Goal: Information Seeking & Learning: Learn about a topic

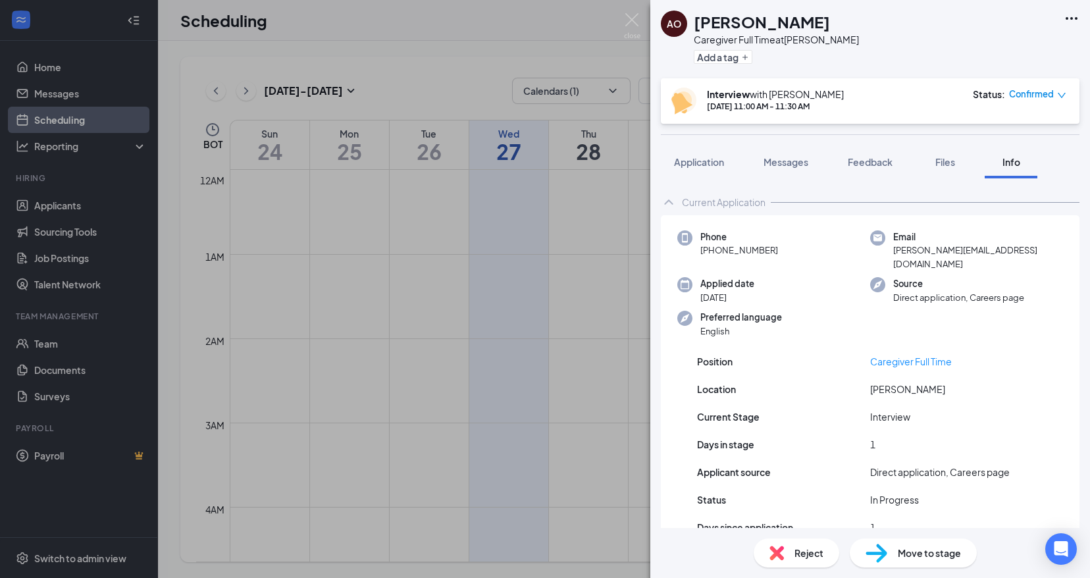
scroll to position [646, 0]
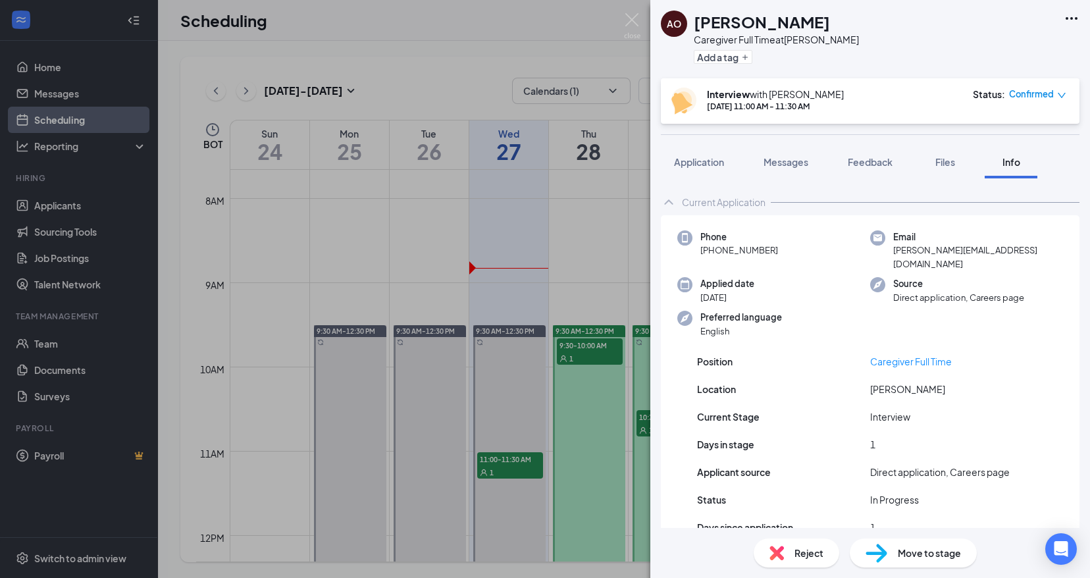
click at [610, 11] on div "AO Alana Ortiz Caregiver Full Time at Brandon Add a tag Interview with Cath Sum…" at bounding box center [545, 289] width 1090 height 578
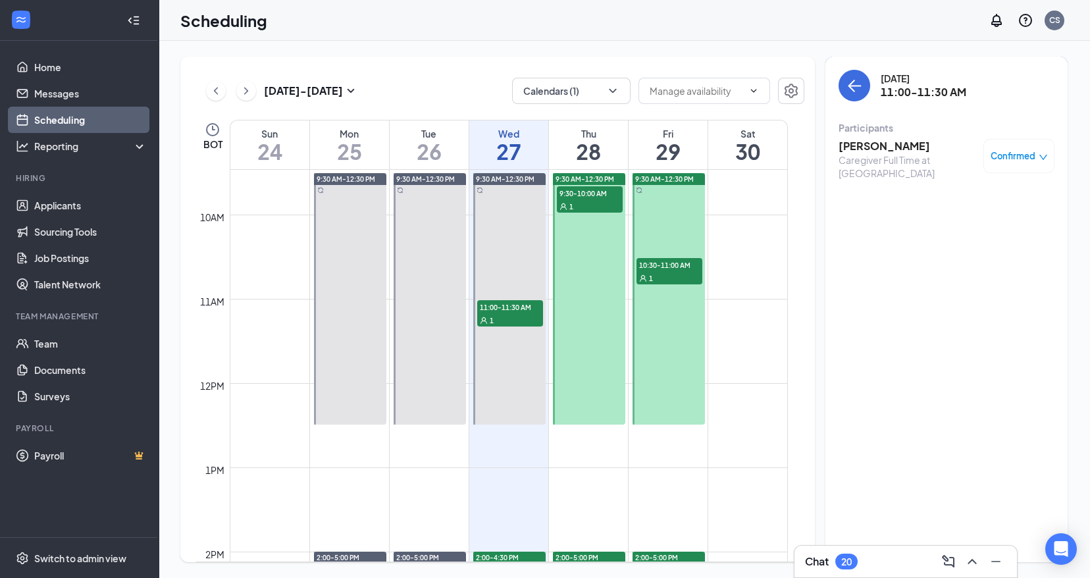
scroll to position [745, 0]
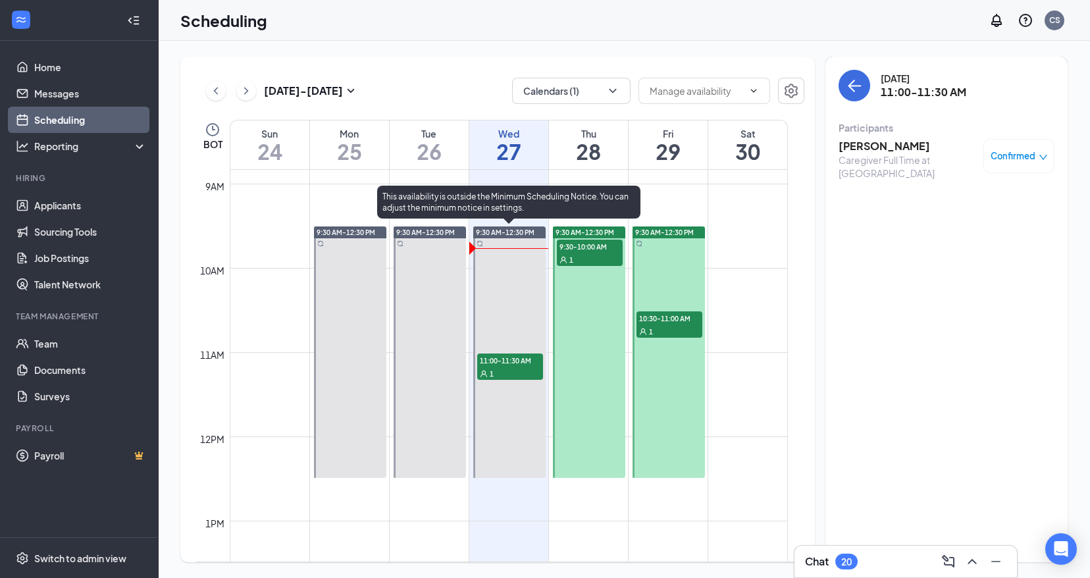
click at [506, 367] on div "1" at bounding box center [510, 373] width 66 height 13
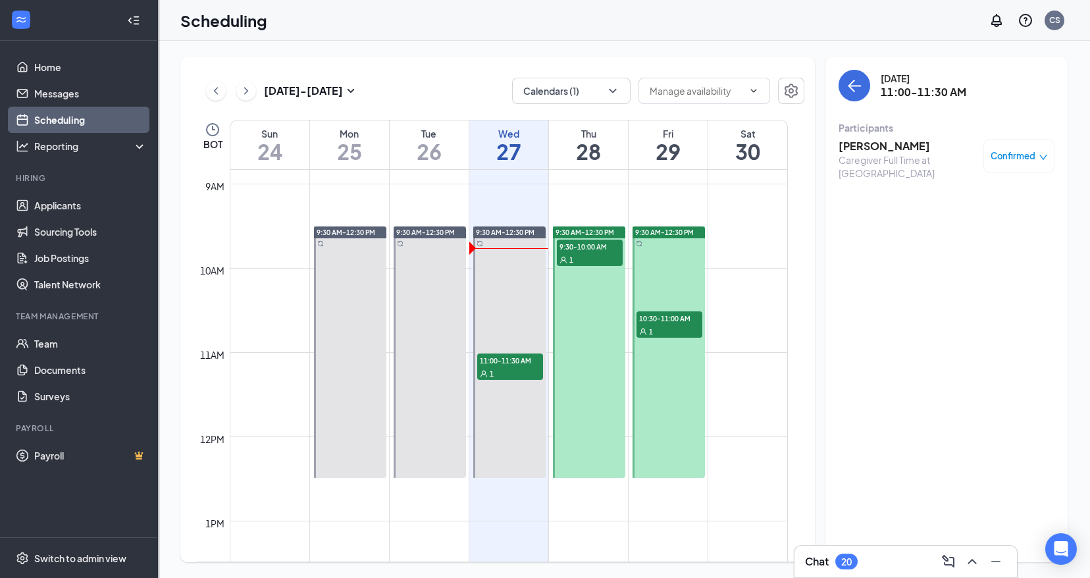
click at [870, 140] on h3 "Alana Ortiz" at bounding box center [908, 146] width 138 height 14
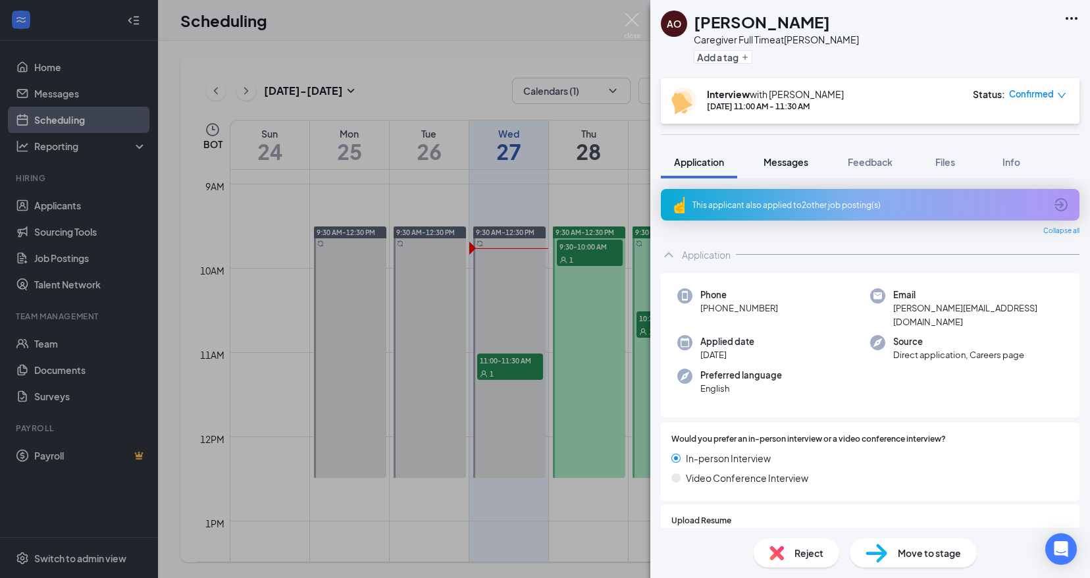
click at [775, 160] on span "Messages" at bounding box center [786, 162] width 45 height 12
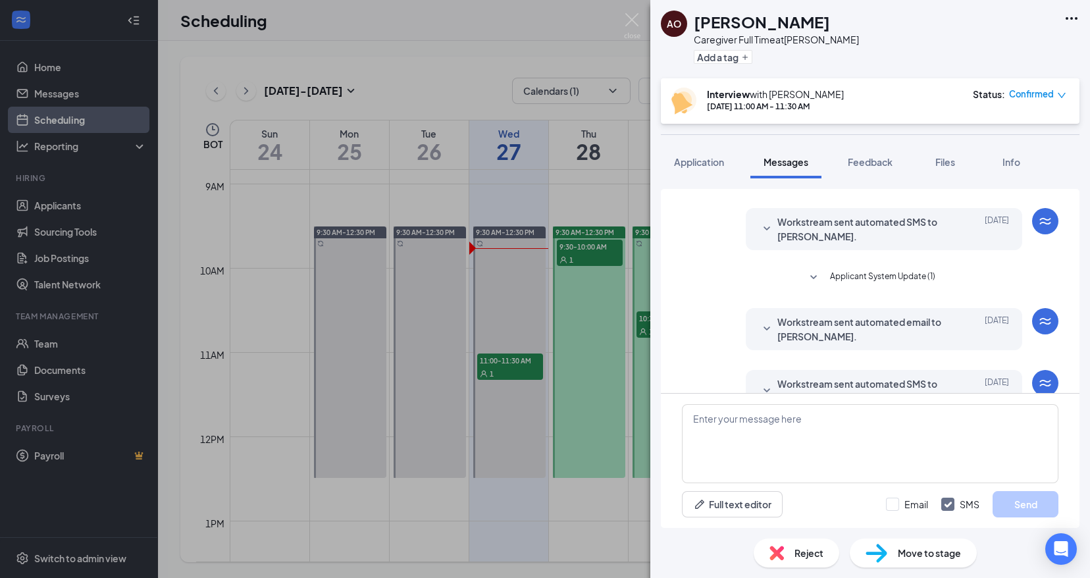
scroll to position [180, 0]
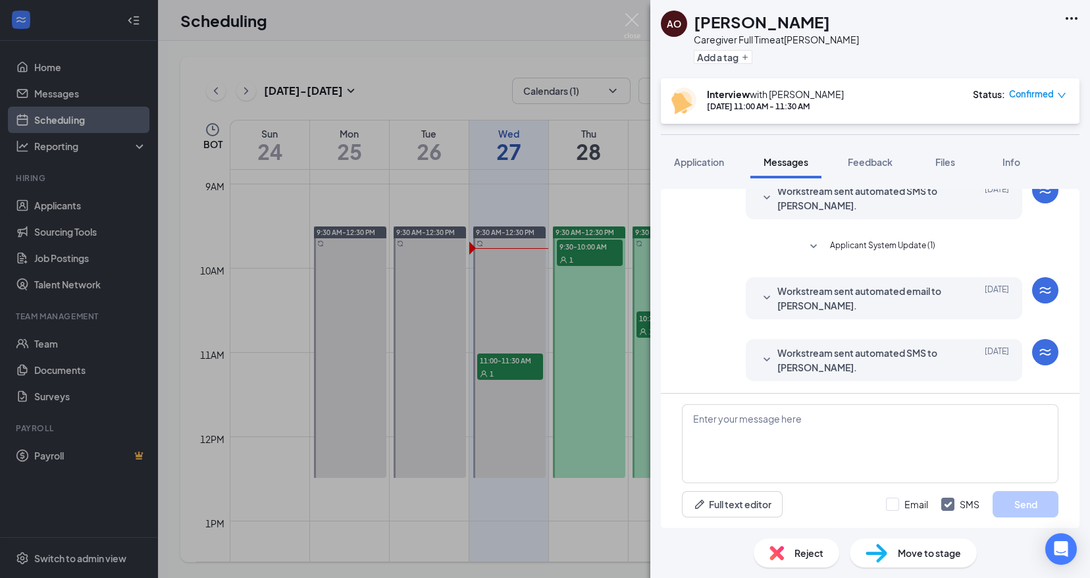
click at [759, 365] on icon "SmallChevronDown" at bounding box center [767, 360] width 16 height 16
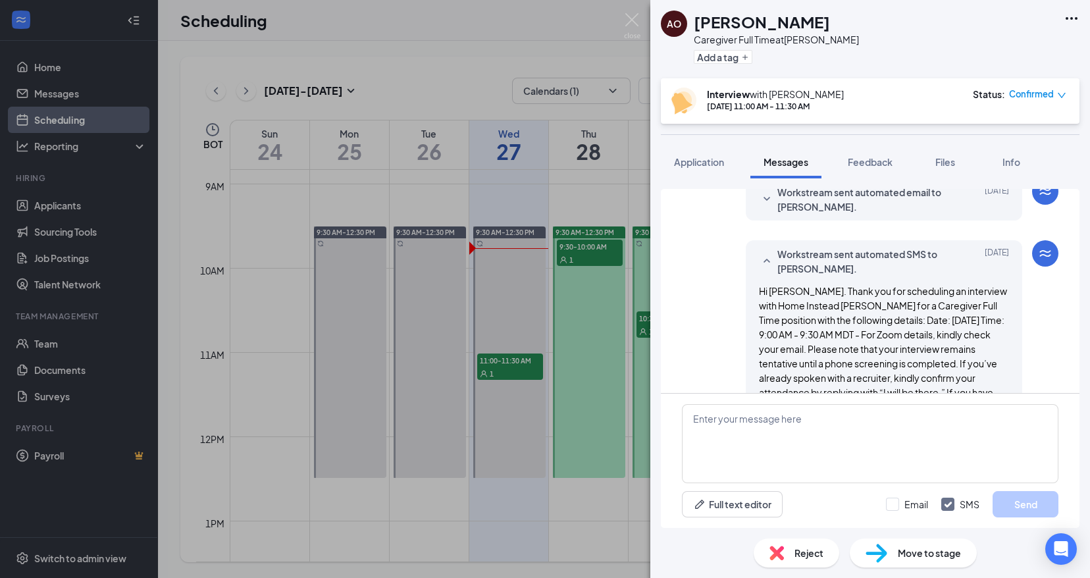
scroll to position [333, 0]
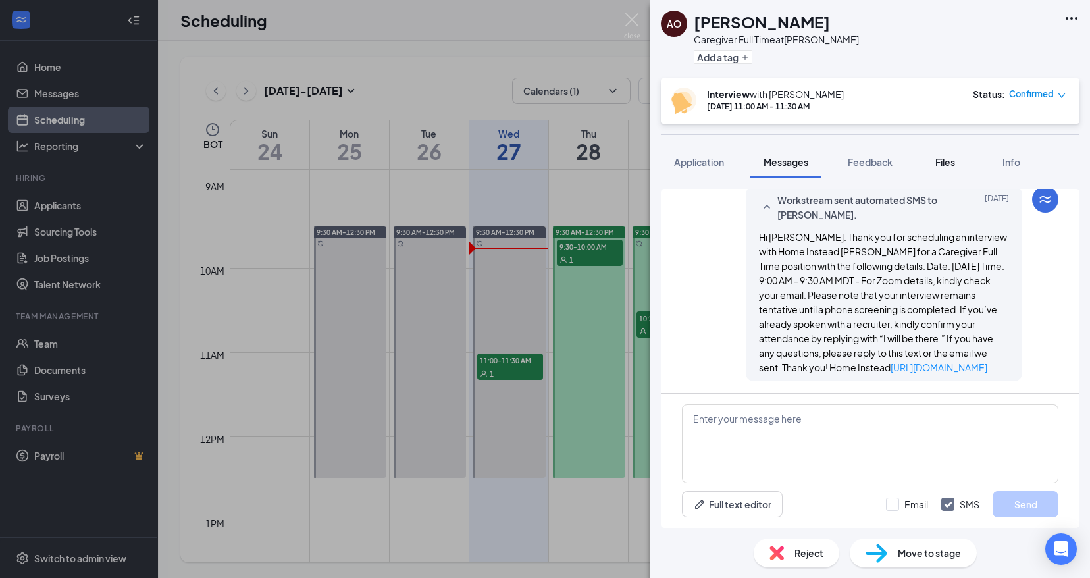
click at [951, 159] on span "Files" at bounding box center [946, 162] width 20 height 12
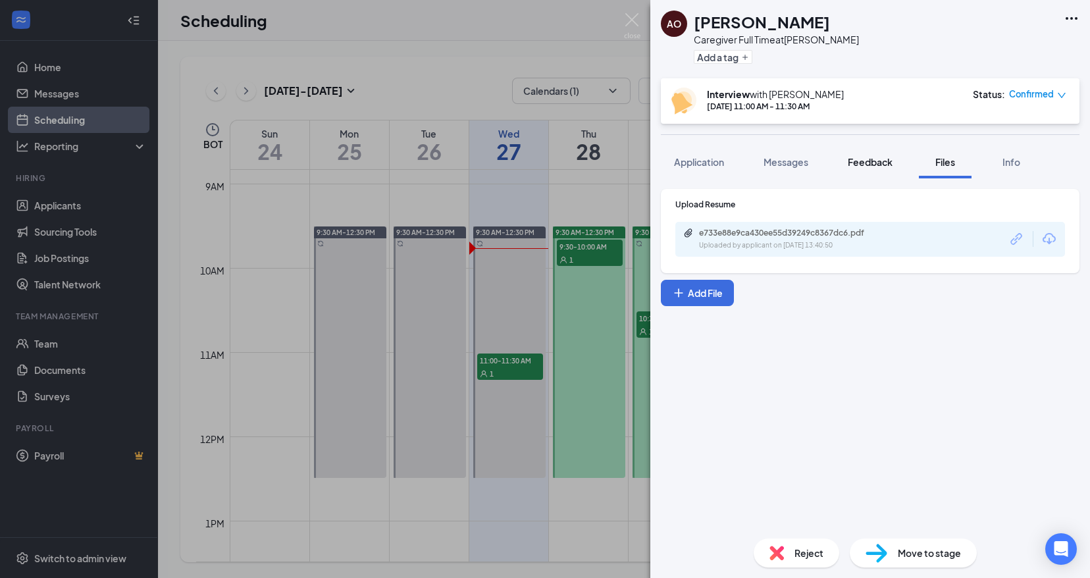
click at [870, 159] on span "Feedback" at bounding box center [870, 162] width 45 height 12
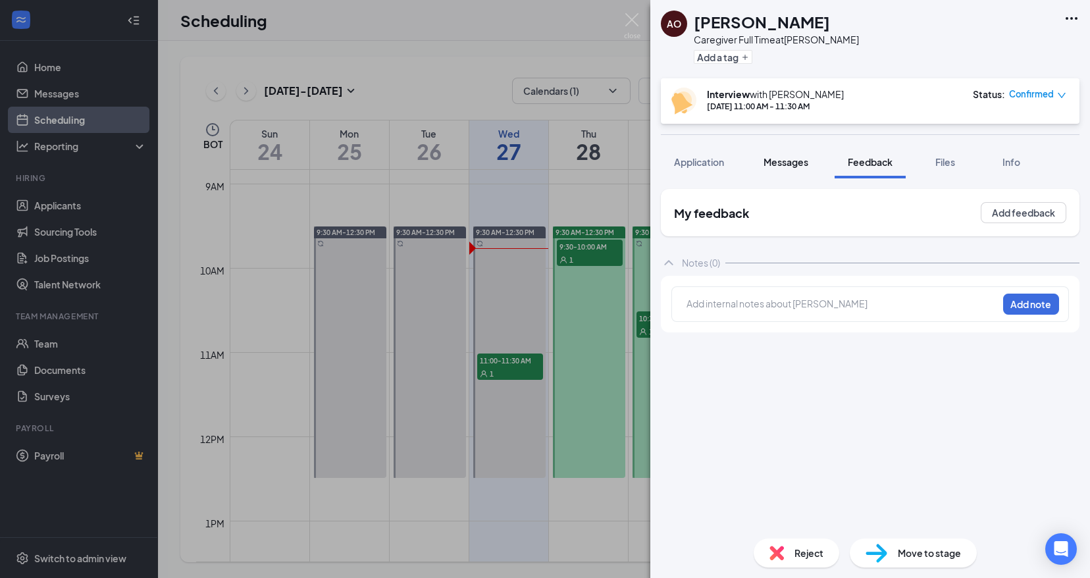
click at [774, 151] on button "Messages" at bounding box center [786, 162] width 71 height 33
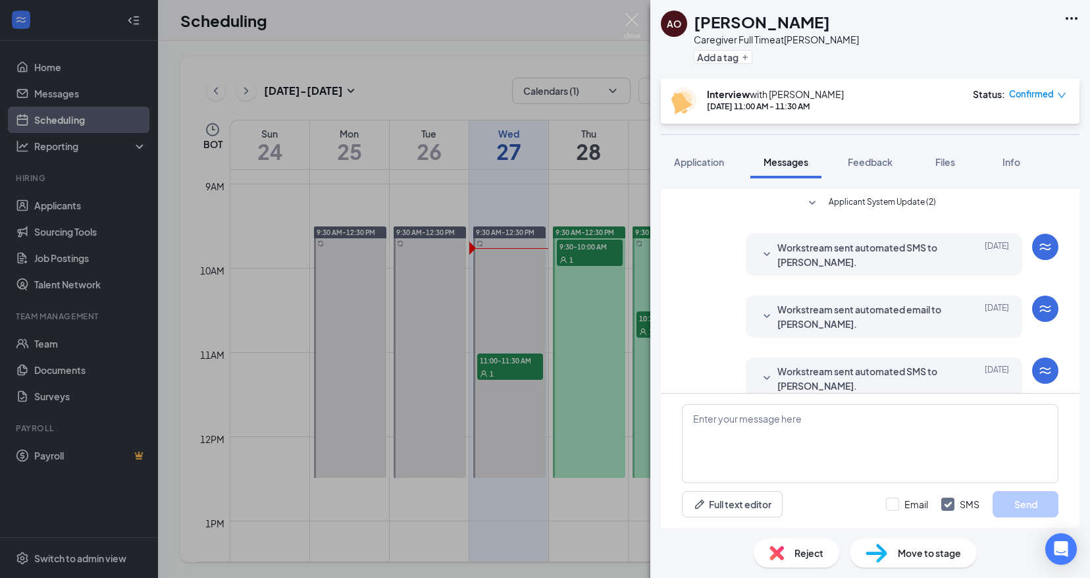
click at [760, 246] on div "Workstream sent automated SMS to Alana Ortiz. Aug 26" at bounding box center [884, 254] width 250 height 29
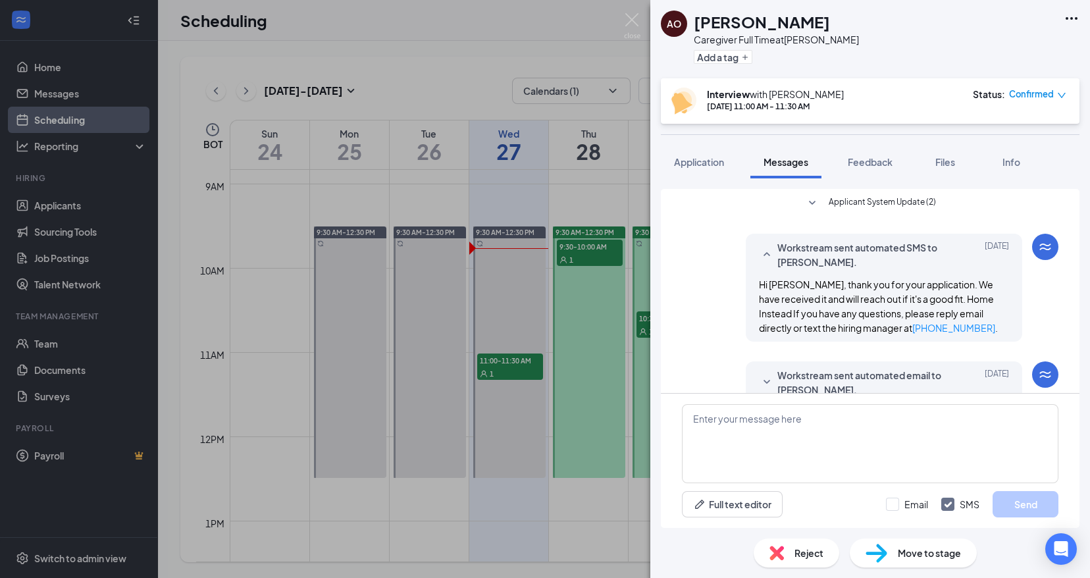
click at [759, 253] on icon "SmallChevronUp" at bounding box center [767, 255] width 16 height 16
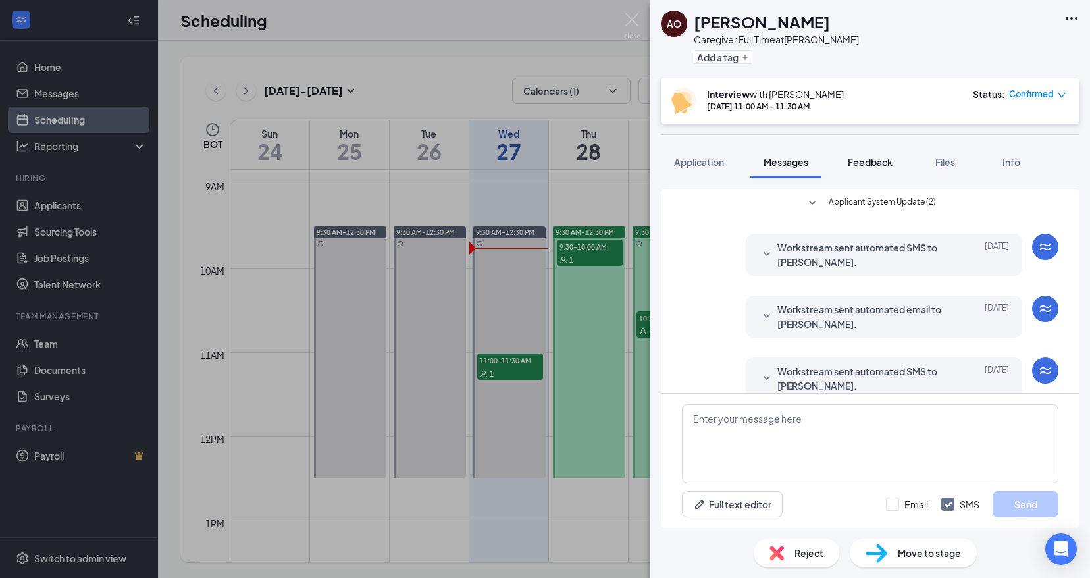
click at [880, 156] on span "Feedback" at bounding box center [870, 162] width 45 height 12
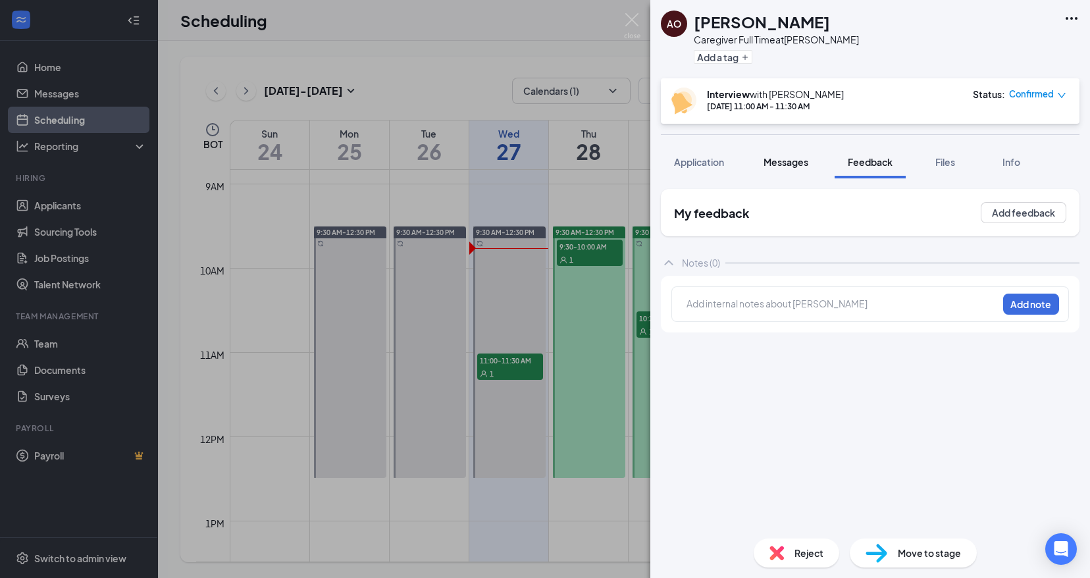
click at [777, 167] on div "Messages" at bounding box center [786, 161] width 45 height 13
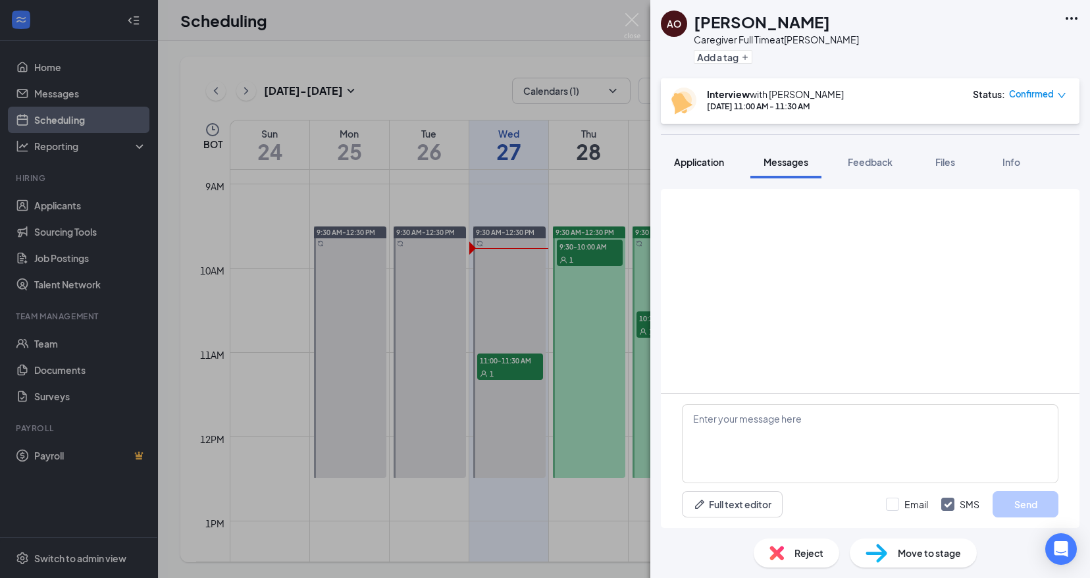
click at [700, 161] on span "Application" at bounding box center [699, 162] width 50 height 12
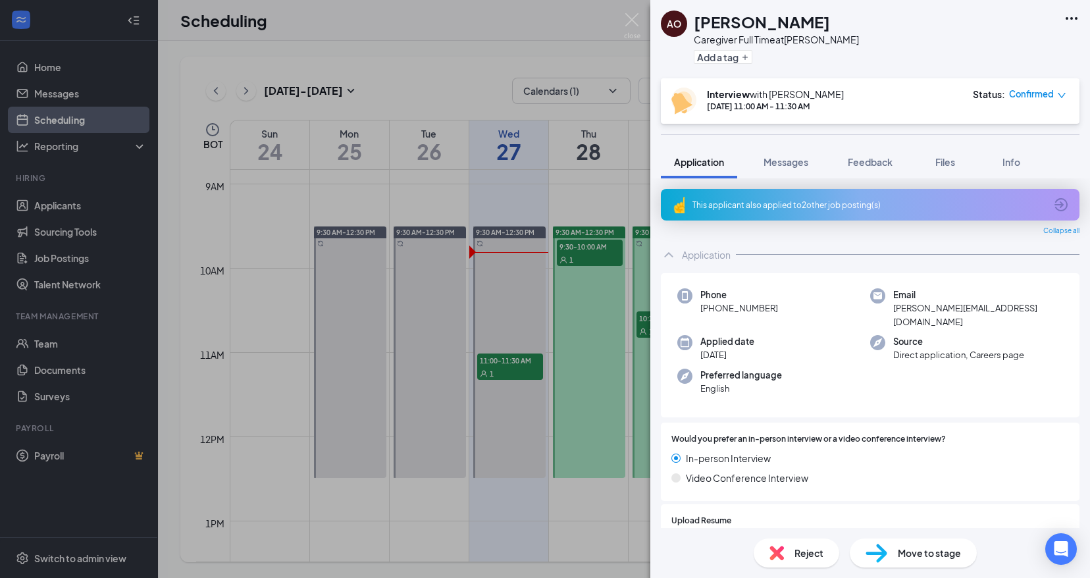
click at [483, 61] on div "AO Alana Ortiz Caregiver Full Time at Brandon Add a tag Interview with Cath Sum…" at bounding box center [545, 289] width 1090 height 578
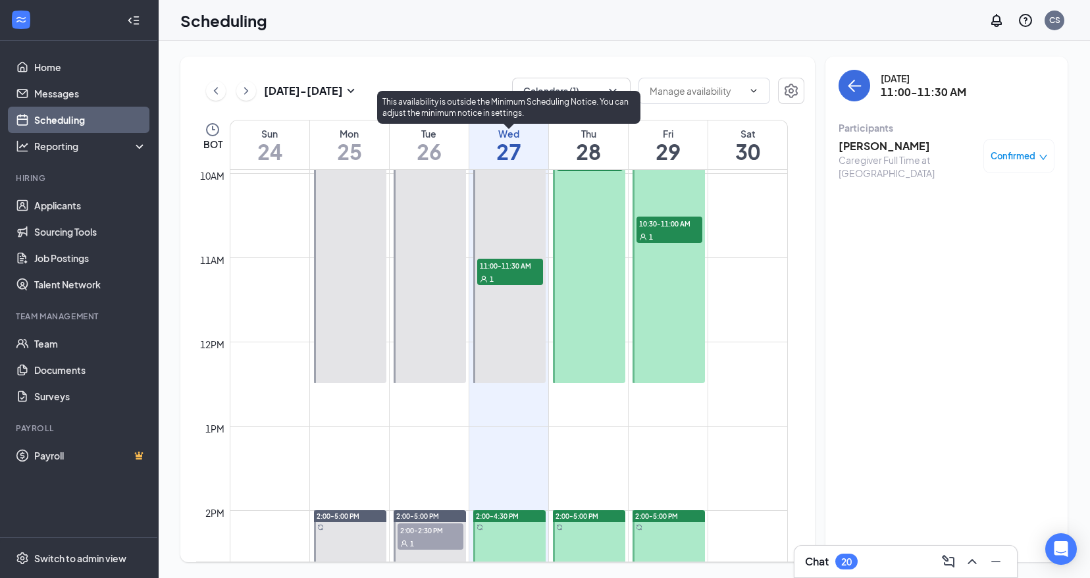
scroll to position [741, 0]
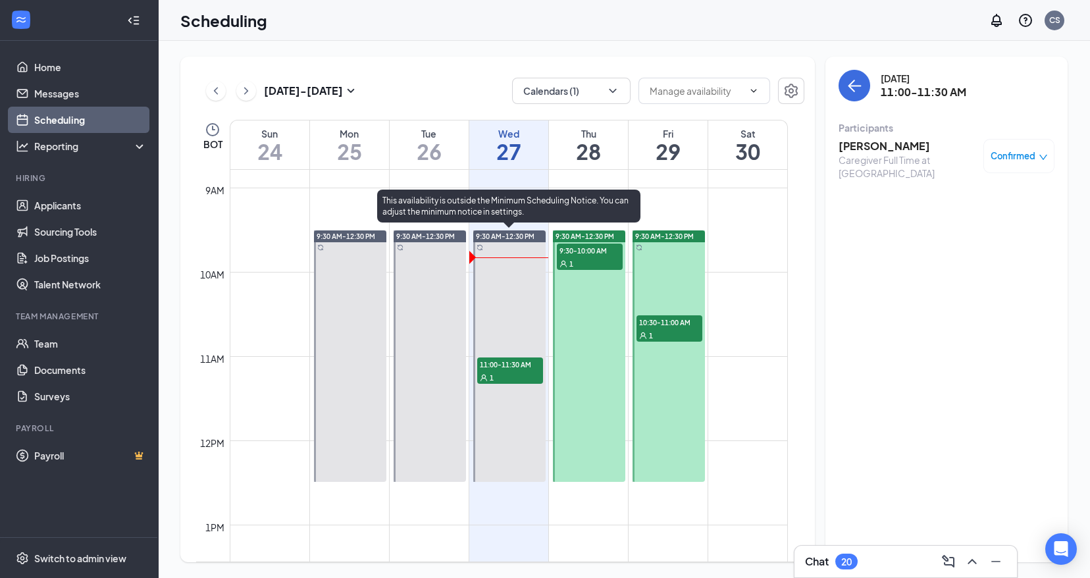
click at [502, 373] on div "1" at bounding box center [510, 377] width 66 height 13
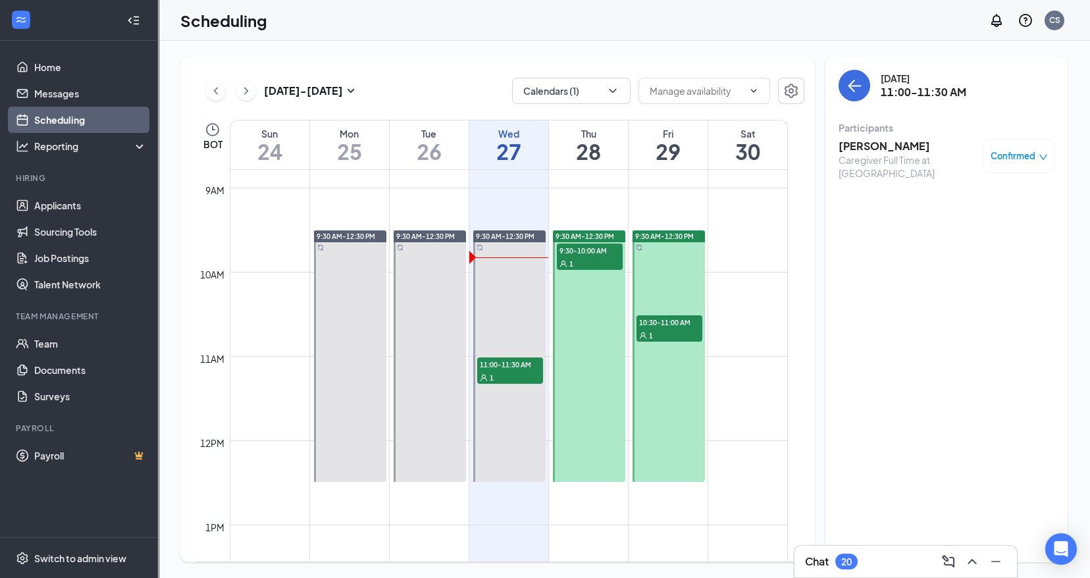
click at [858, 140] on h3 "Alana Ortiz" at bounding box center [908, 146] width 138 height 14
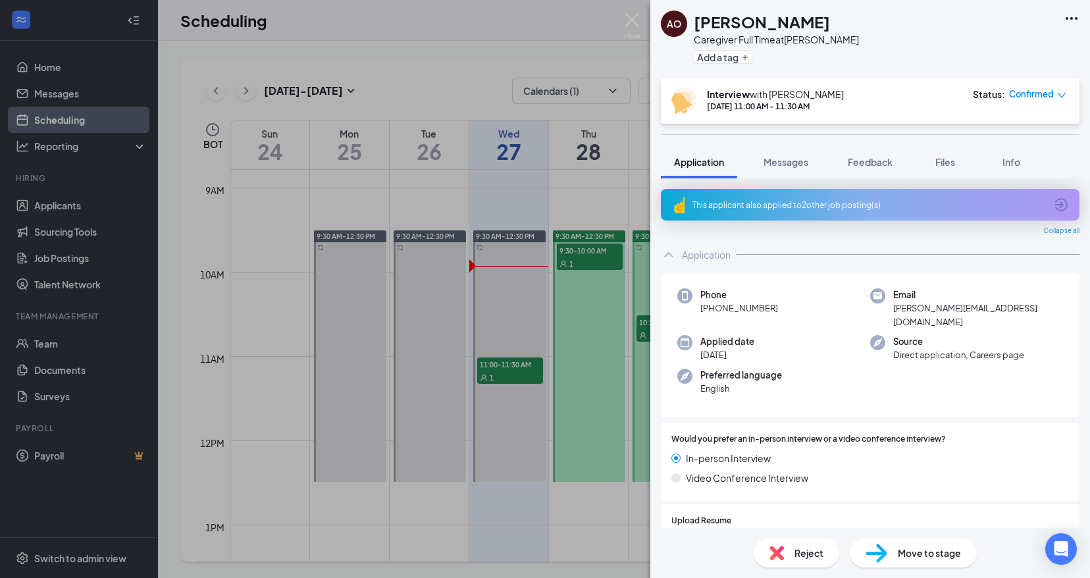
drag, startPoint x: 513, startPoint y: 45, endPoint x: 732, endPoint y: 169, distance: 251.5
click at [513, 45] on div "AO Alana Ortiz Caregiver Full Time at Brandon Add a tag Interview with Cath Sum…" at bounding box center [545, 289] width 1090 height 578
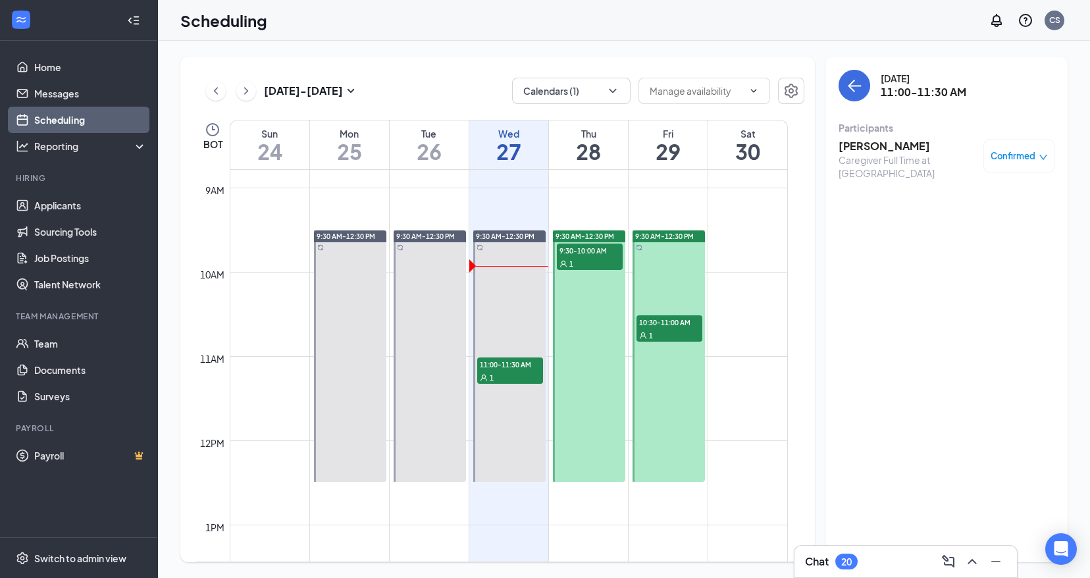
click at [860, 149] on h3 "Alana Ortiz" at bounding box center [908, 146] width 138 height 14
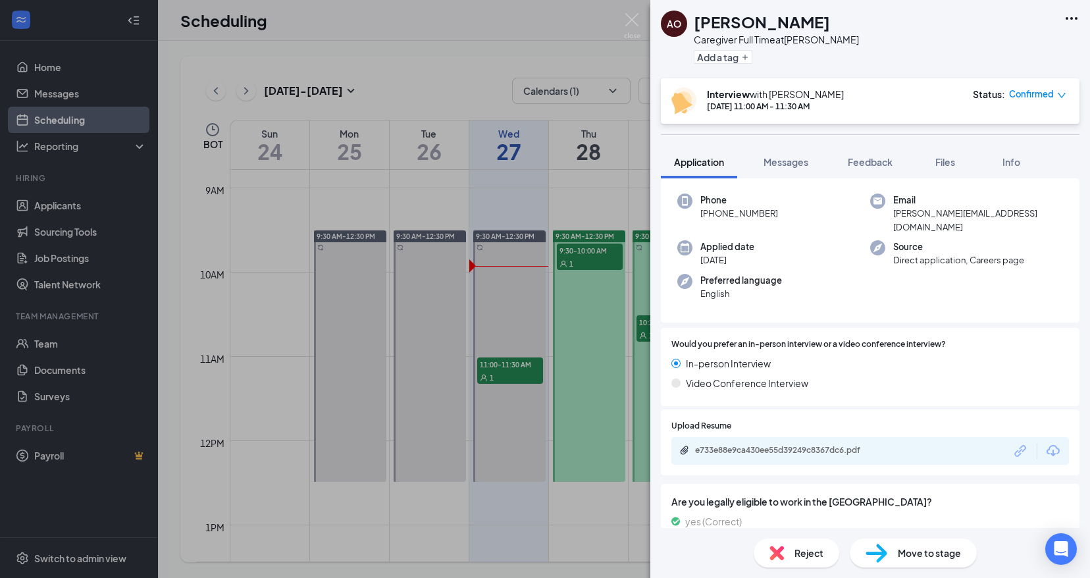
scroll to position [198, 0]
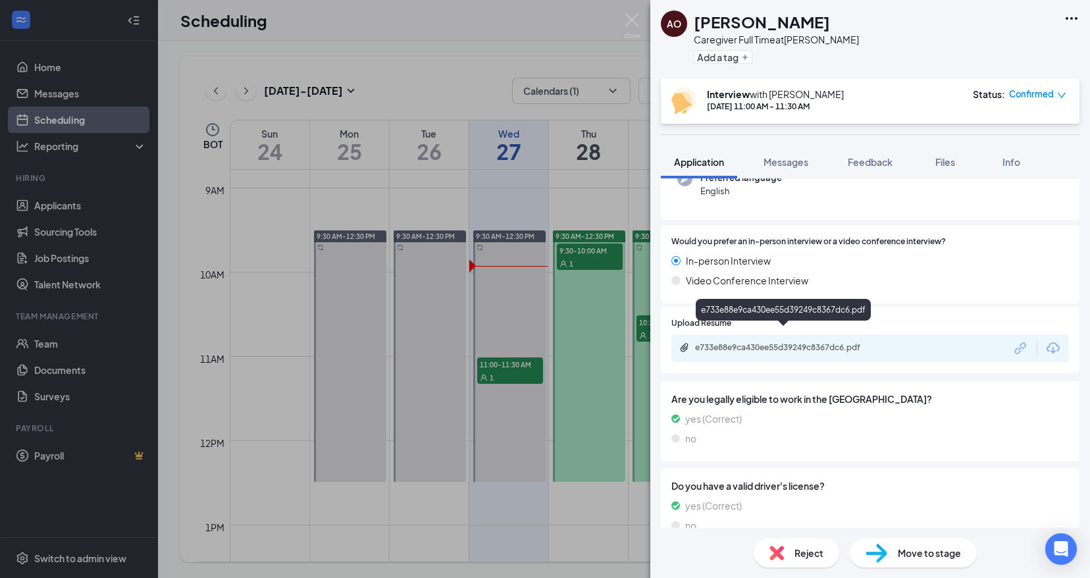
click at [800, 342] on div "e733e88e9ca430ee55d39249c8367dc6.pdf" at bounding box center [787, 347] width 184 height 11
drag, startPoint x: 821, startPoint y: 114, endPoint x: 714, endPoint y: 126, distance: 108.0
click at [714, 126] on div "AO Alana Ortiz Caregiver Full Time at Brandon Add a tag Interview with Cath Sum…" at bounding box center [871, 289] width 440 height 578
click at [764, 144] on div "AO Alana Ortiz Caregiver Full Time at Brandon Add a tag Interview with Cath Sum…" at bounding box center [871, 289] width 440 height 578
click at [512, 23] on div "AO Alana Ortiz Caregiver Full Time at Brandon Add a tag Interview with Cath Sum…" at bounding box center [545, 289] width 1090 height 578
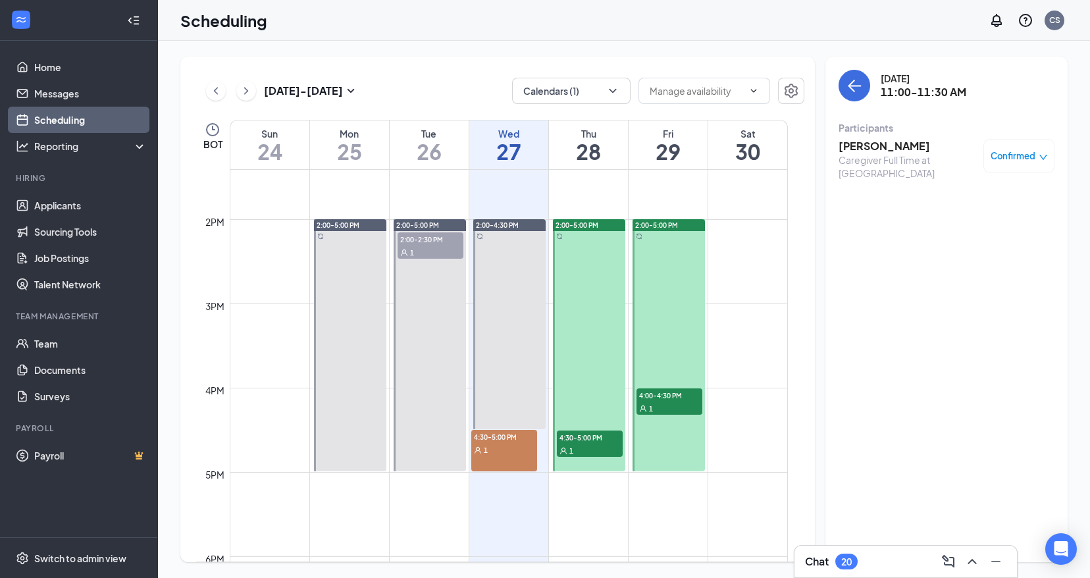
scroll to position [1136, 0]
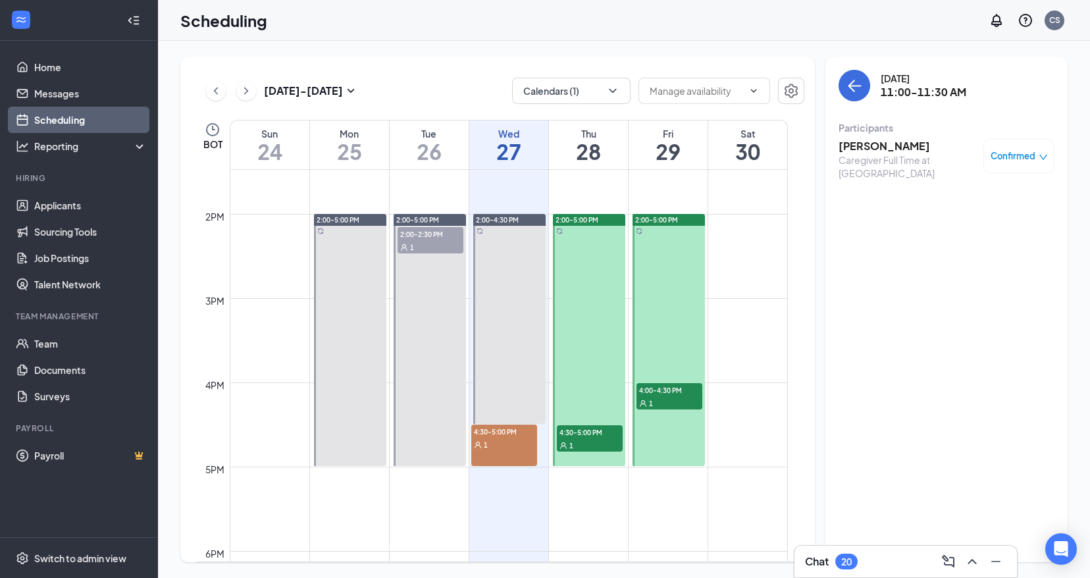
click at [499, 451] on div "4:30-5:00 PM 1" at bounding box center [504, 445] width 66 height 41
click at [871, 142] on h3 "Cristina Shoman" at bounding box center [908, 146] width 138 height 14
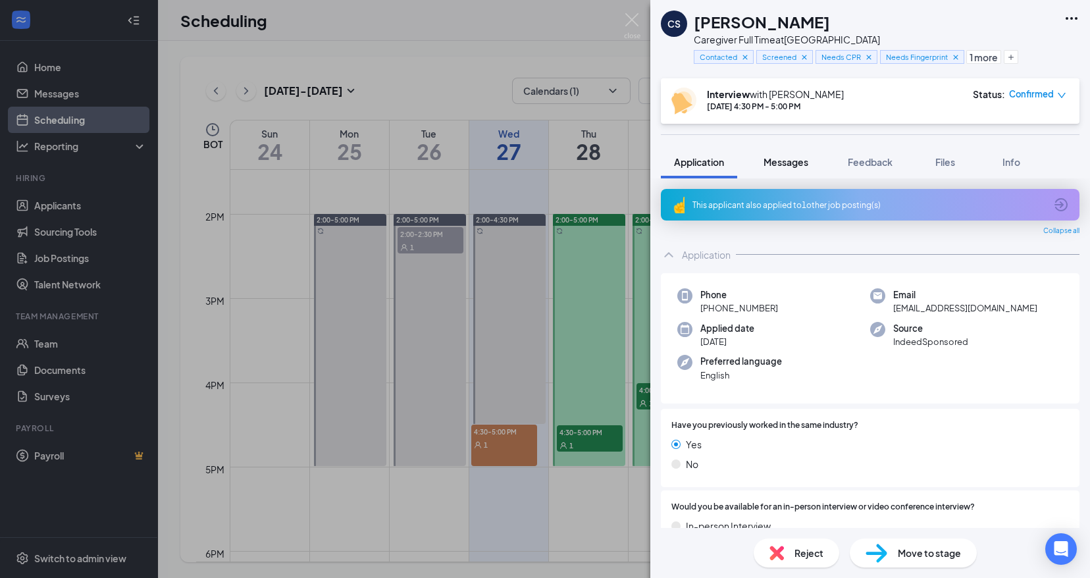
click at [797, 163] on span "Messages" at bounding box center [786, 162] width 45 height 12
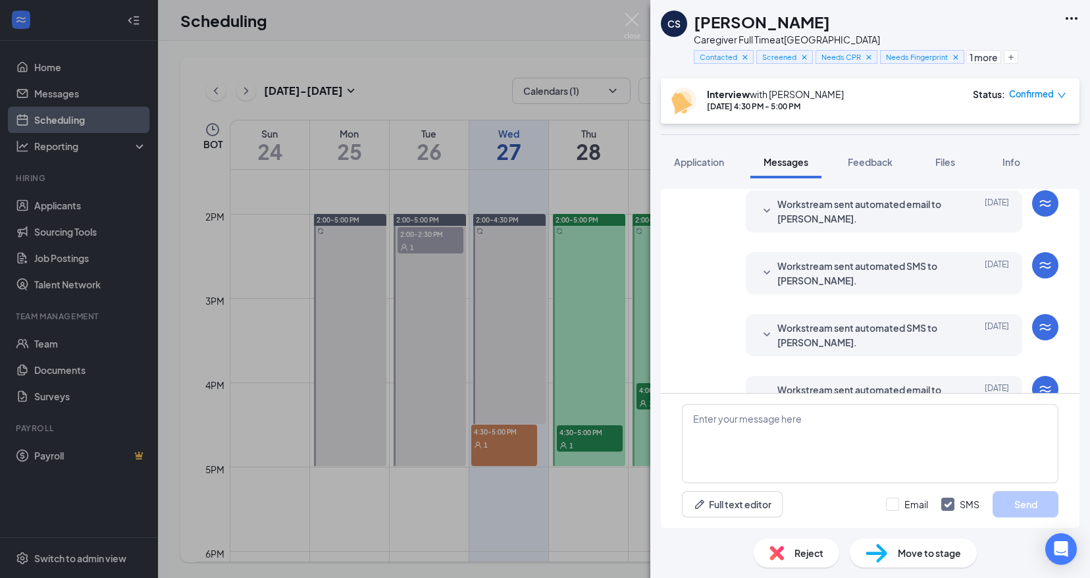
scroll to position [408, 0]
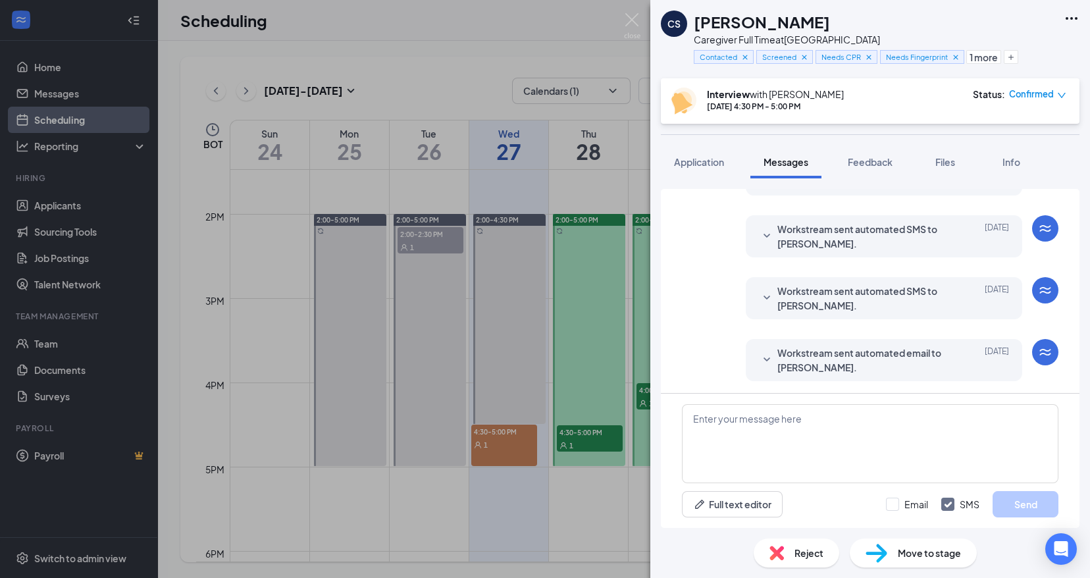
click at [759, 361] on icon "SmallChevronDown" at bounding box center [767, 360] width 16 height 16
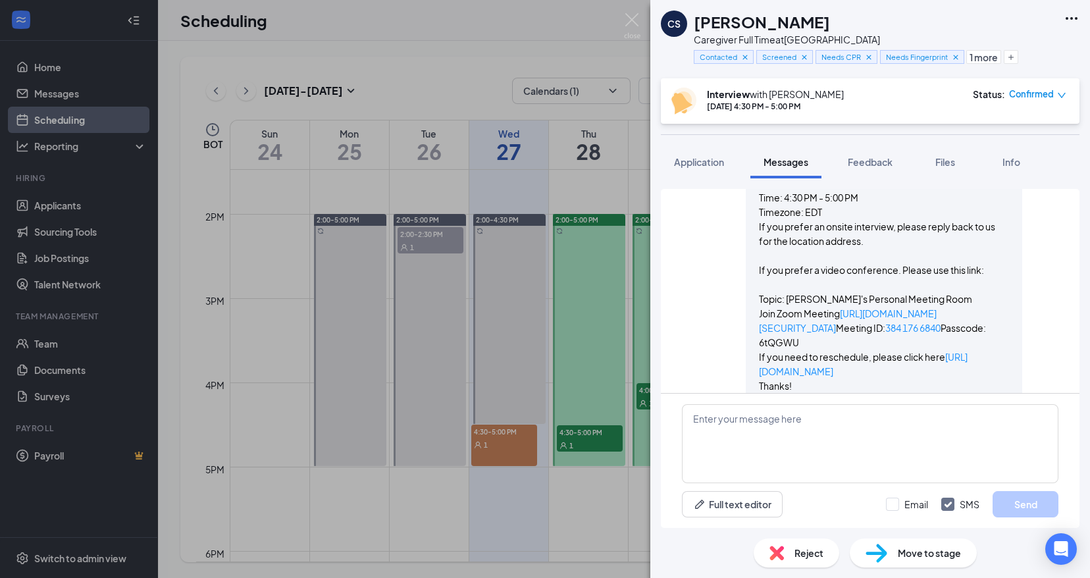
scroll to position [705, 0]
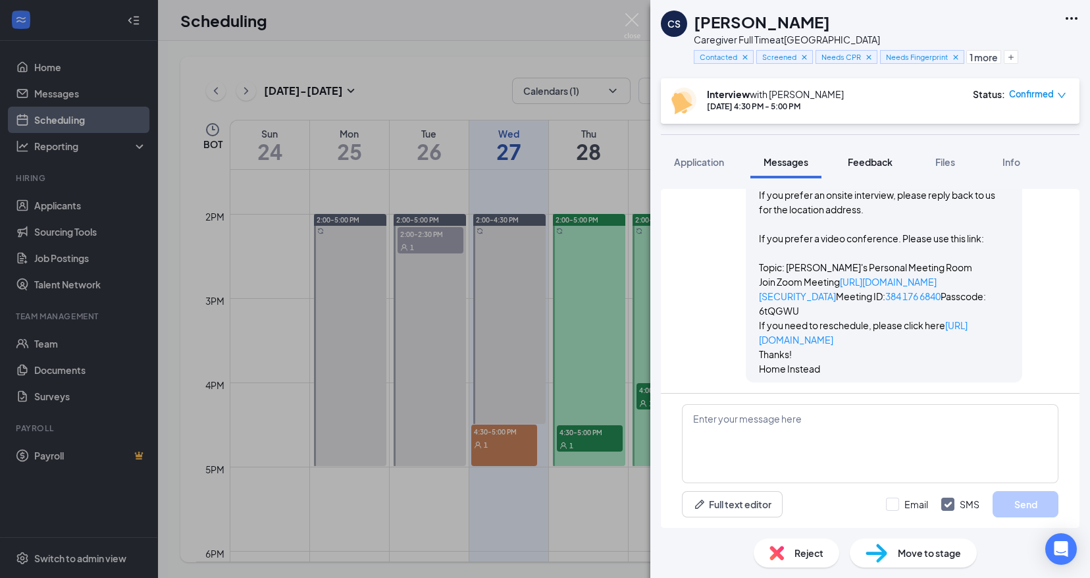
click at [872, 160] on span "Feedback" at bounding box center [870, 162] width 45 height 12
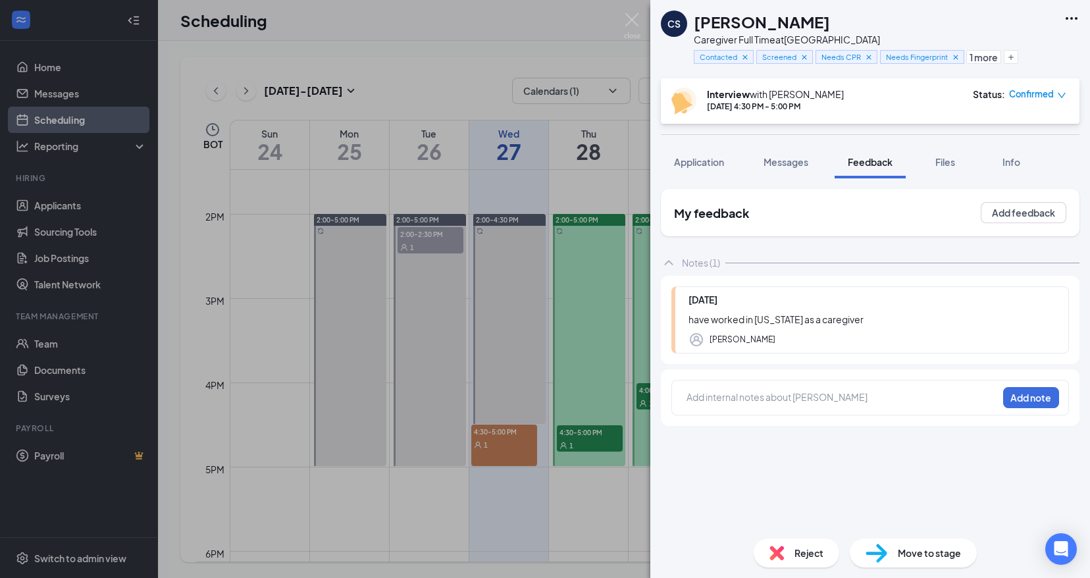
drag, startPoint x: 477, startPoint y: 31, endPoint x: 529, endPoint y: 201, distance: 177.7
click at [477, 31] on div "CS Cristina Shoman Caregiver Full Time at Tampa Contacted Screened Needs CPR Ne…" at bounding box center [545, 289] width 1090 height 578
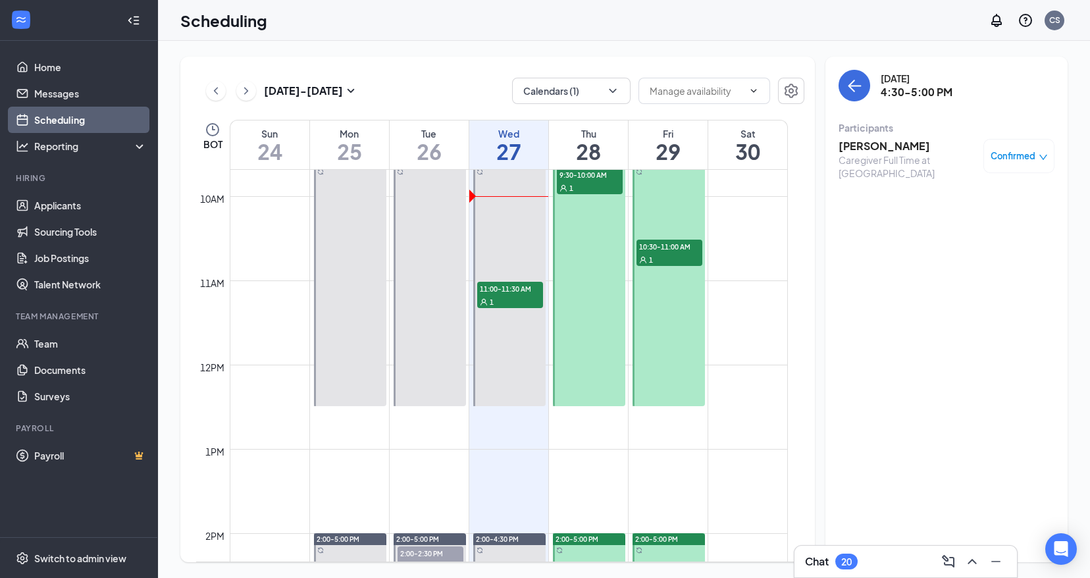
scroll to position [741, 0]
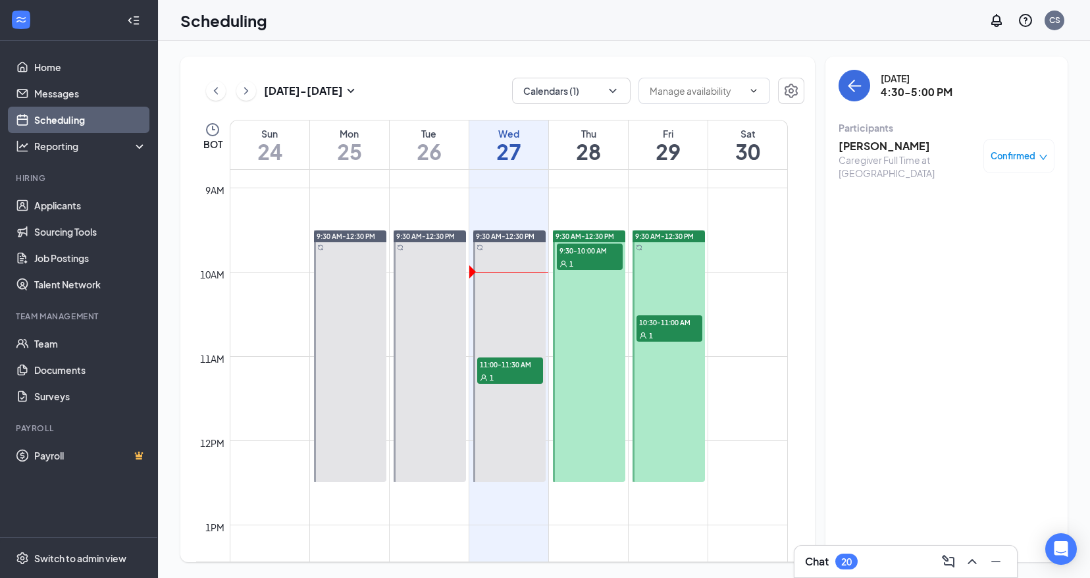
click at [589, 258] on div "1" at bounding box center [590, 263] width 66 height 13
click at [880, 142] on h3 "Teyonna Jackson" at bounding box center [908, 146] width 138 height 14
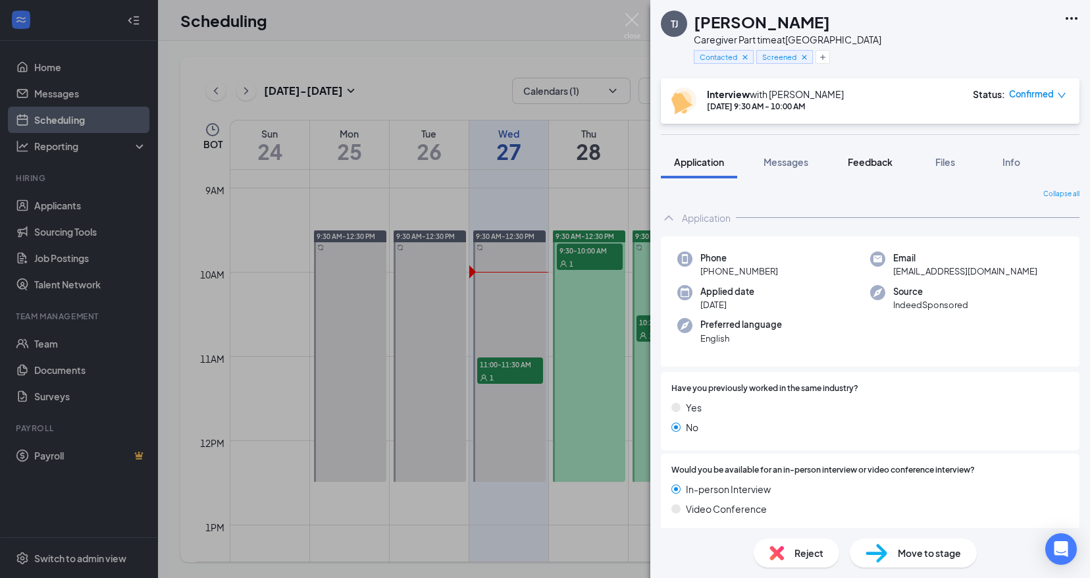
click at [868, 159] on span "Feedback" at bounding box center [870, 162] width 45 height 12
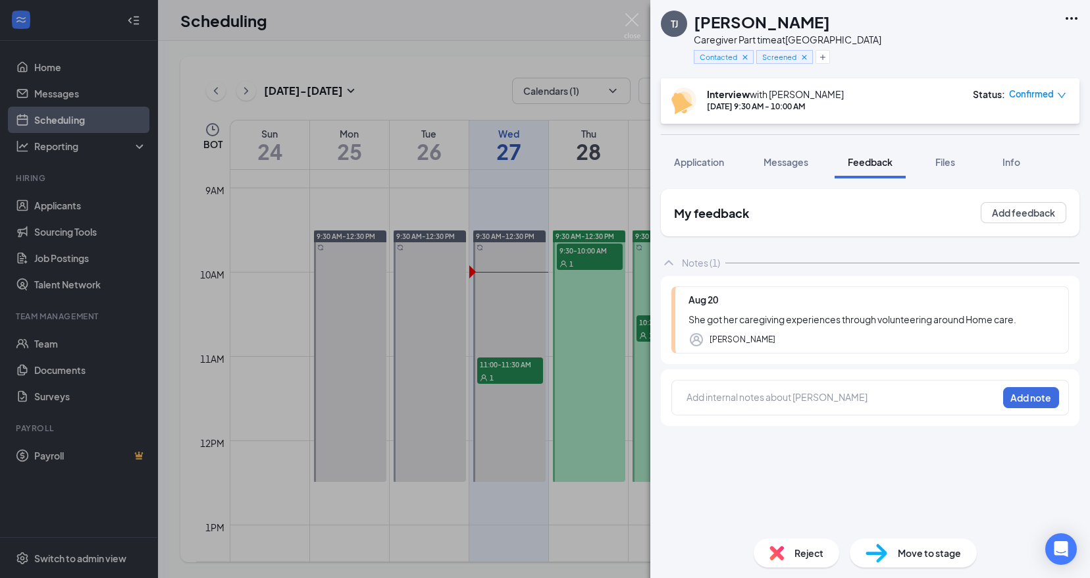
click at [466, 61] on div "TJ Teyonna Jackson Caregiver Part time at Tampa Contacted Screened Interview wi…" at bounding box center [545, 289] width 1090 height 578
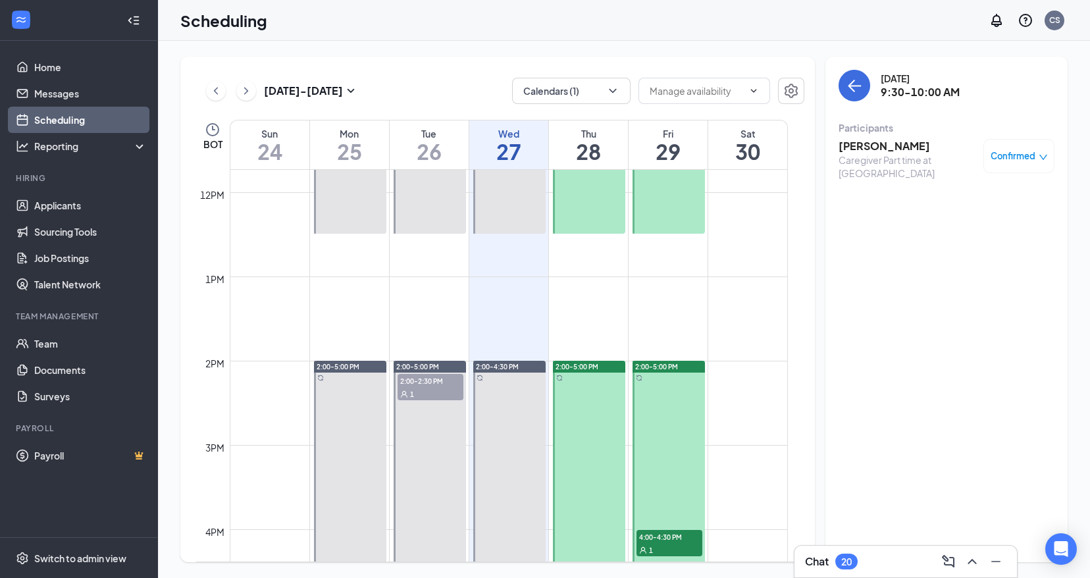
scroll to position [1037, 0]
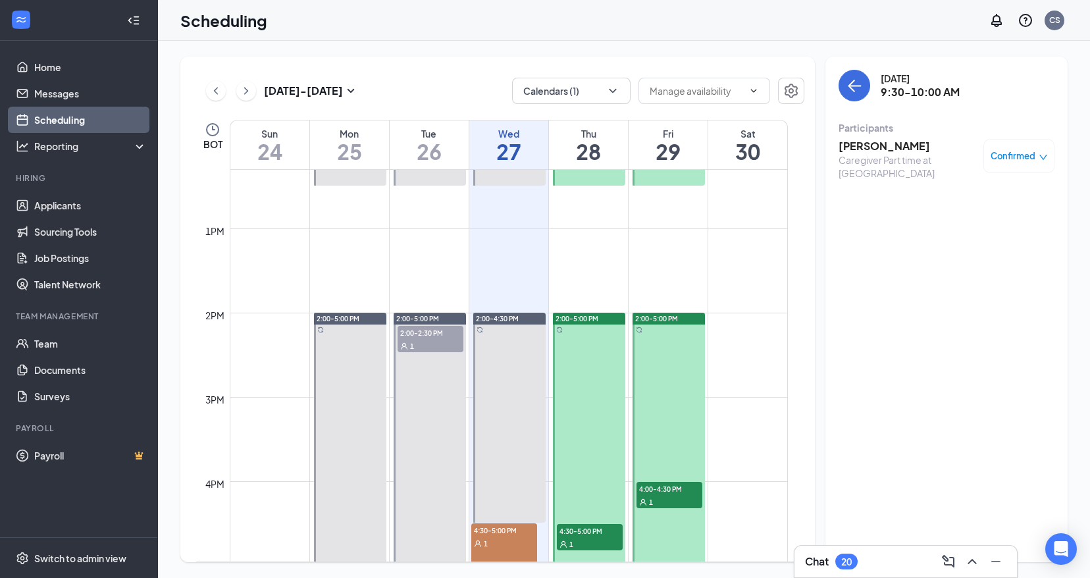
click at [596, 535] on span "4:30-5:00 PM" at bounding box center [590, 530] width 66 height 13
click at [872, 142] on h3 "Jayne Adams" at bounding box center [908, 146] width 138 height 14
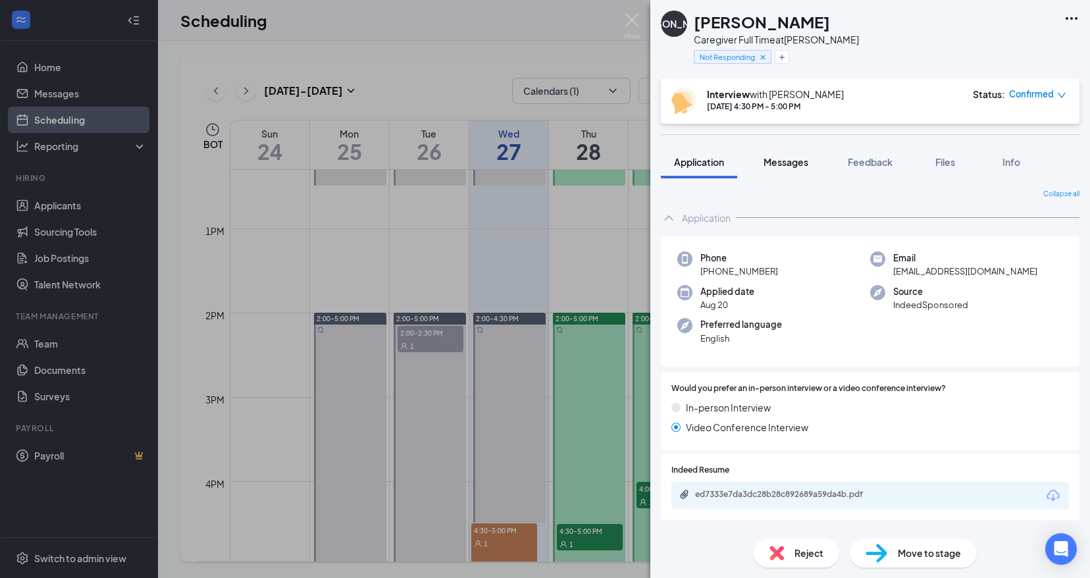
click at [772, 164] on span "Messages" at bounding box center [786, 162] width 45 height 12
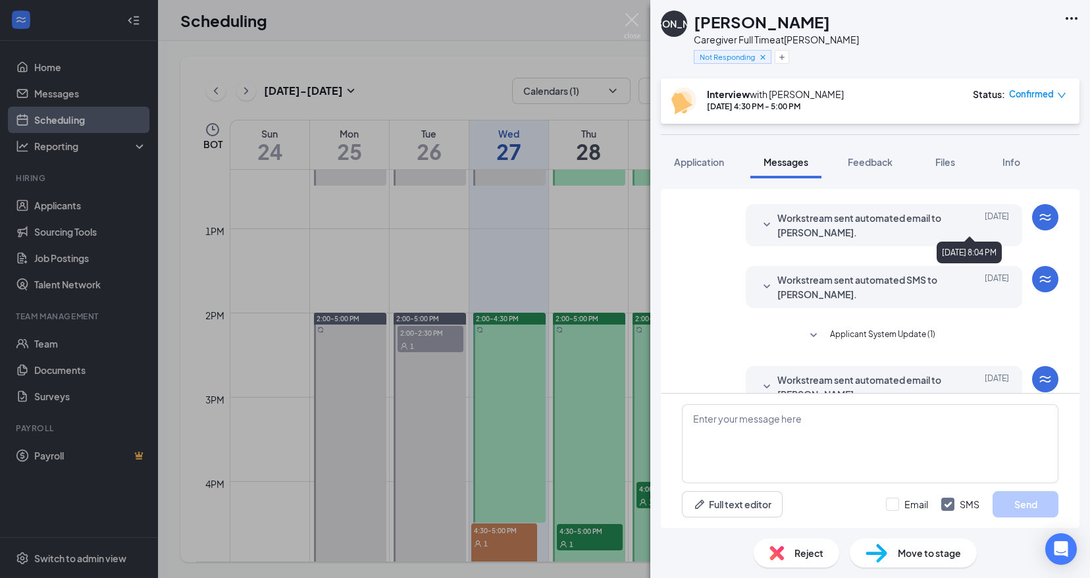
scroll to position [535, 0]
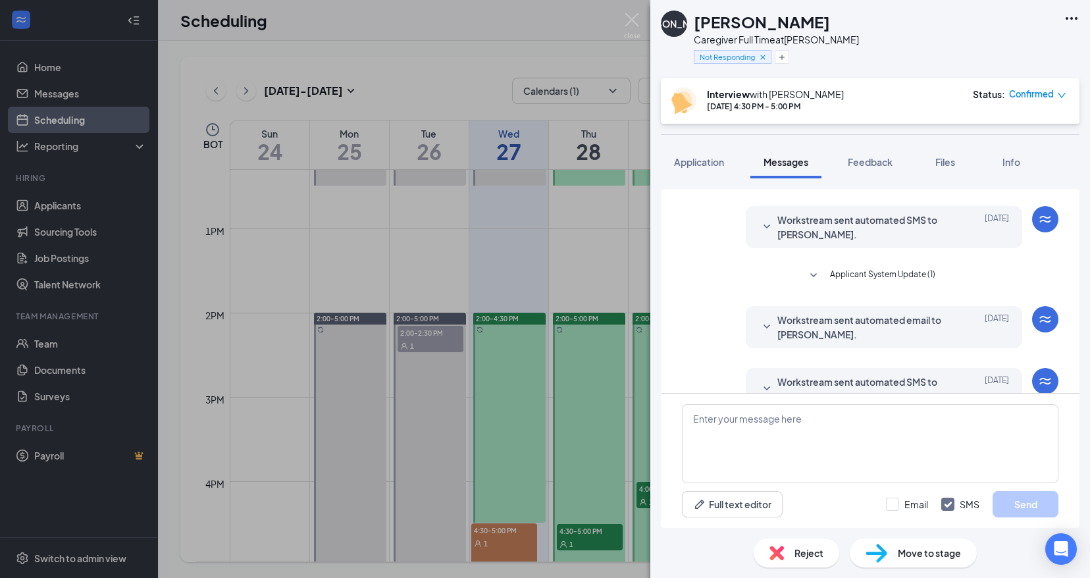
click at [746, 368] on div "Workstream sent automated SMS to Jayne Adams. Aug 25 Hi Jayne. Thank you for sc…" at bounding box center [884, 389] width 277 height 42
click at [855, 153] on button "Feedback" at bounding box center [870, 162] width 71 height 33
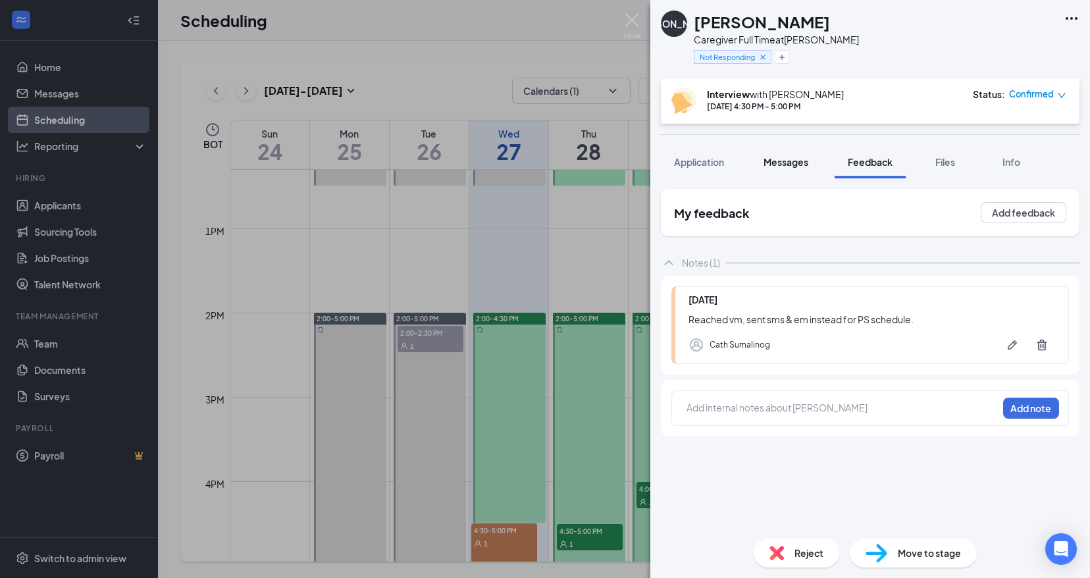
click at [769, 156] on span "Messages" at bounding box center [786, 162] width 45 height 12
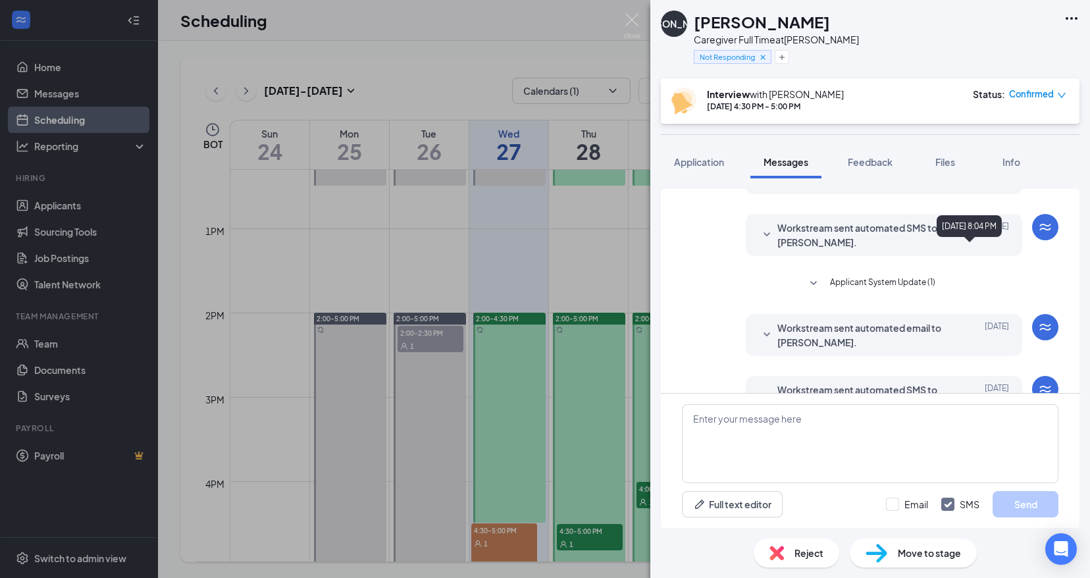
scroll to position [535, 0]
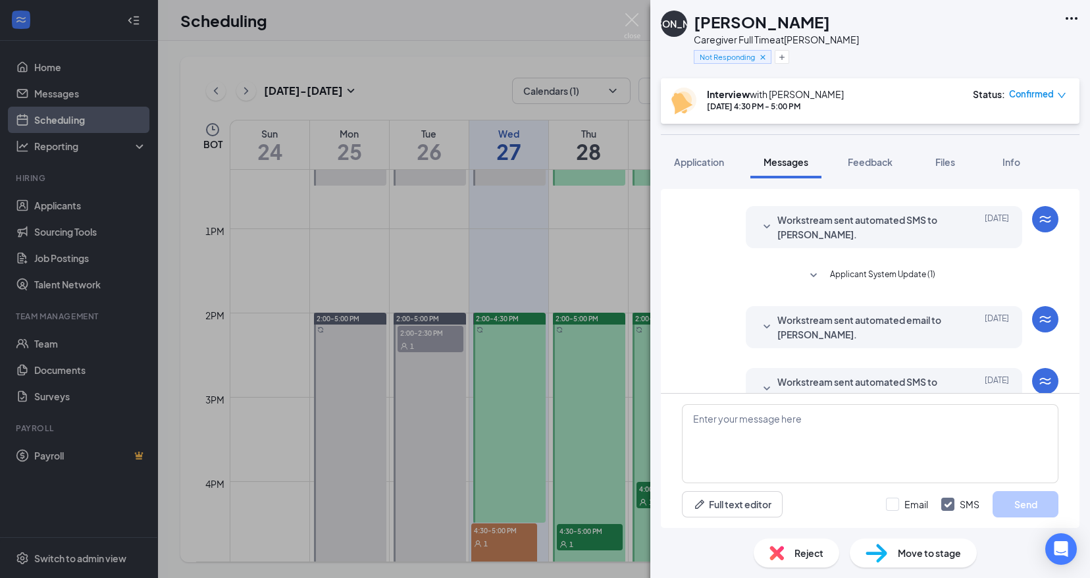
click at [759, 381] on icon "SmallChevronDown" at bounding box center [767, 389] width 16 height 16
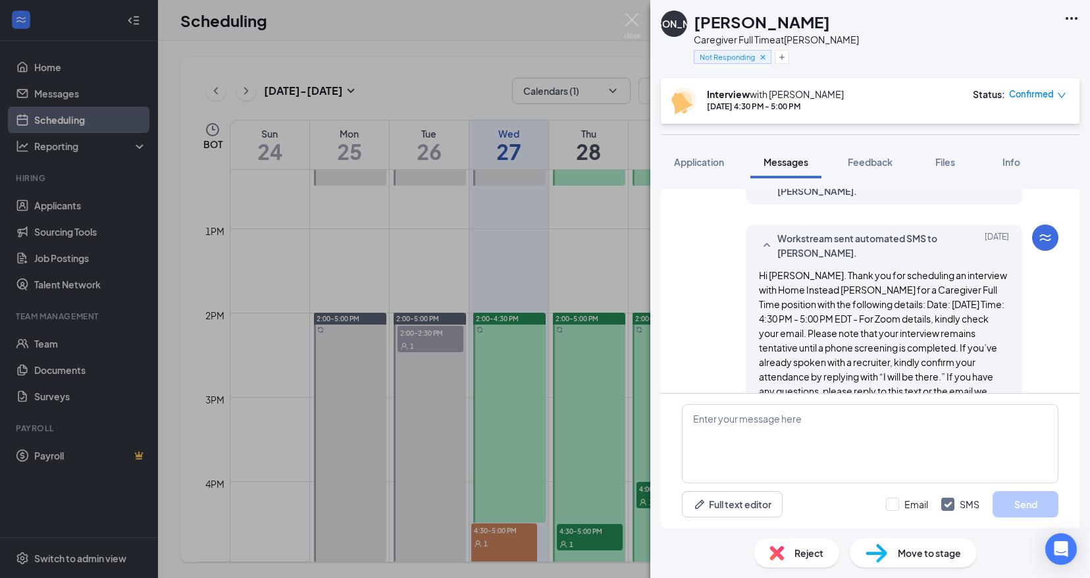
scroll to position [688, 0]
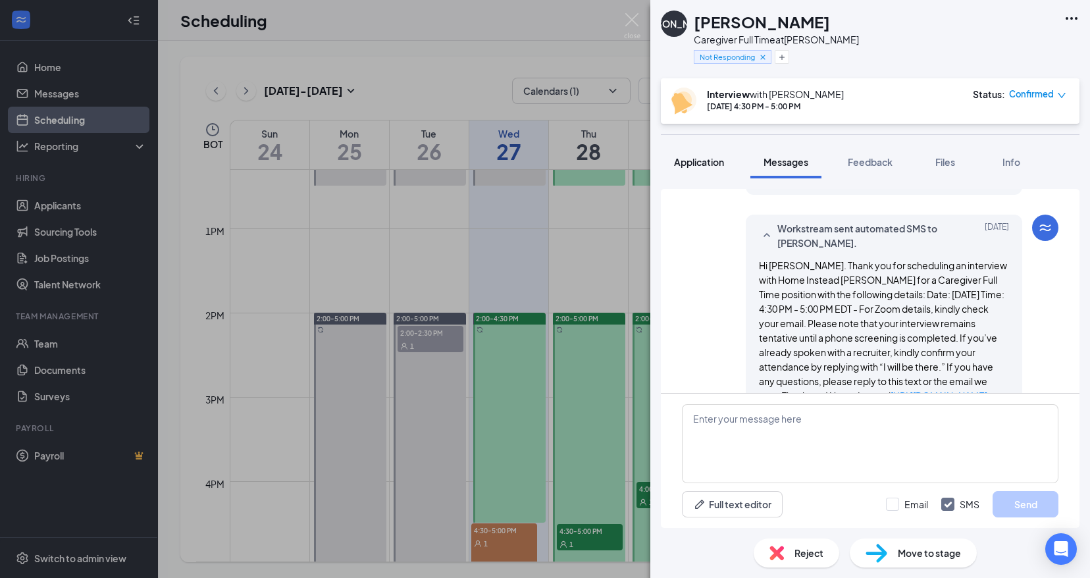
click at [680, 159] on span "Application" at bounding box center [699, 162] width 50 height 12
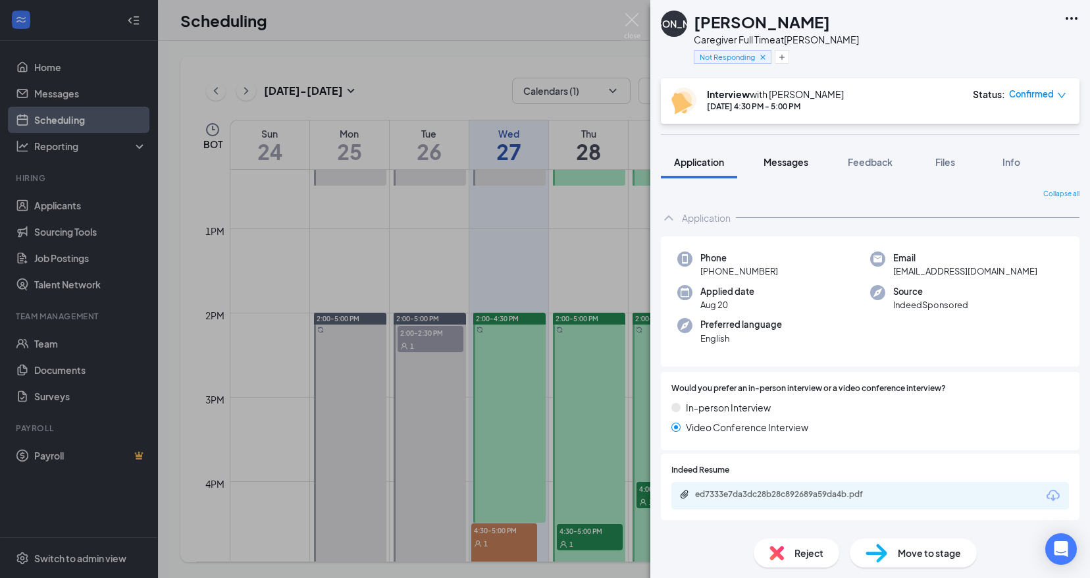
click at [775, 160] on span "Messages" at bounding box center [786, 162] width 45 height 12
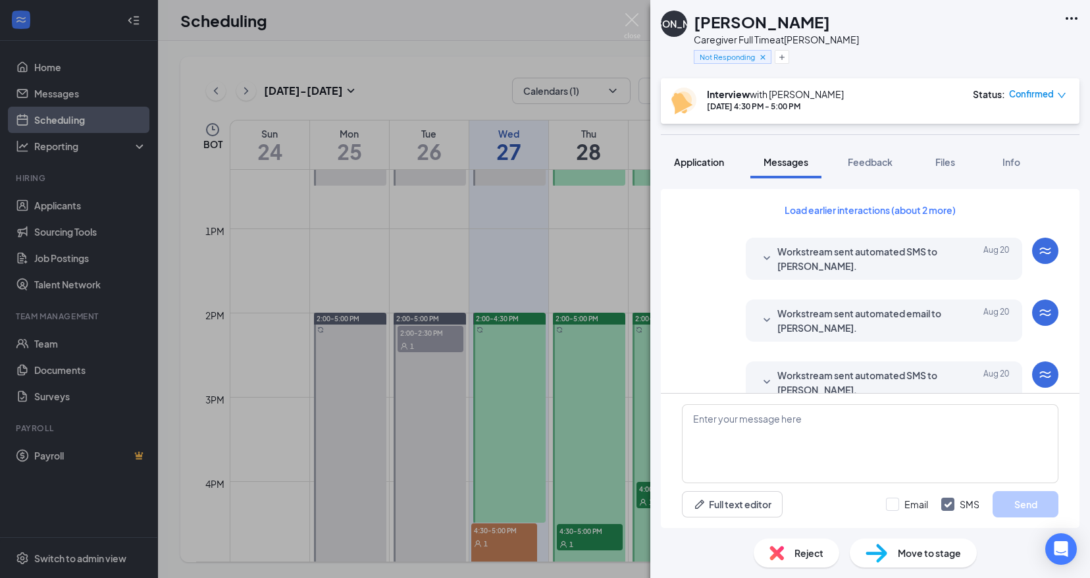
scroll to position [460, 0]
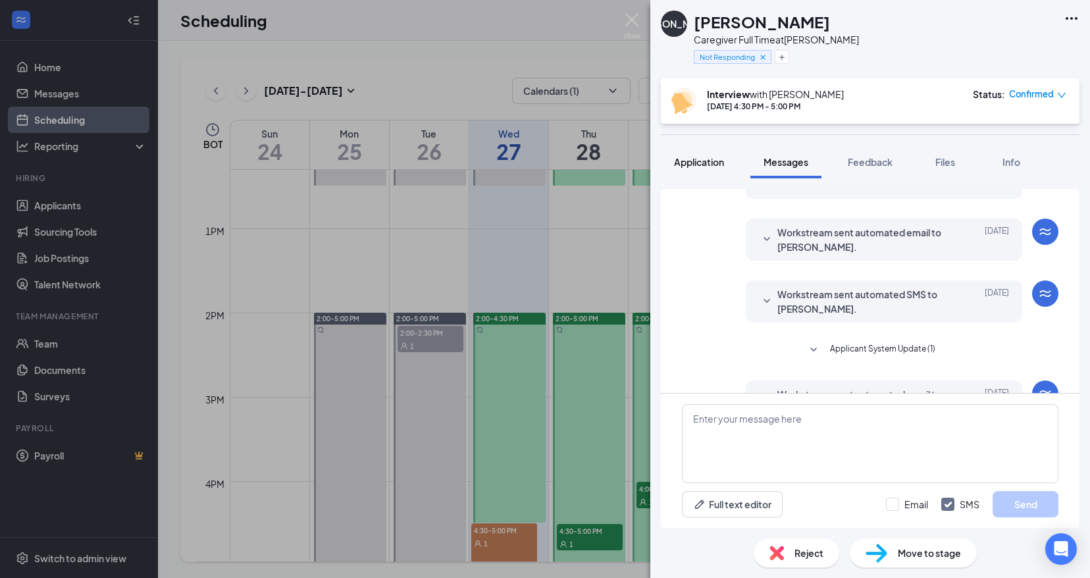
click at [699, 158] on span "Application" at bounding box center [699, 162] width 50 height 12
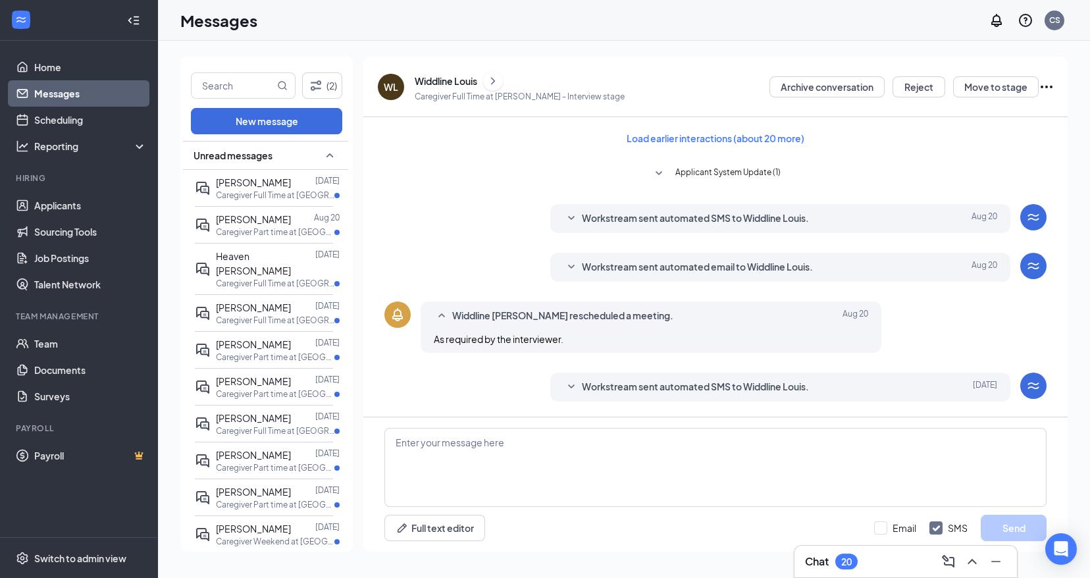
scroll to position [692, 0]
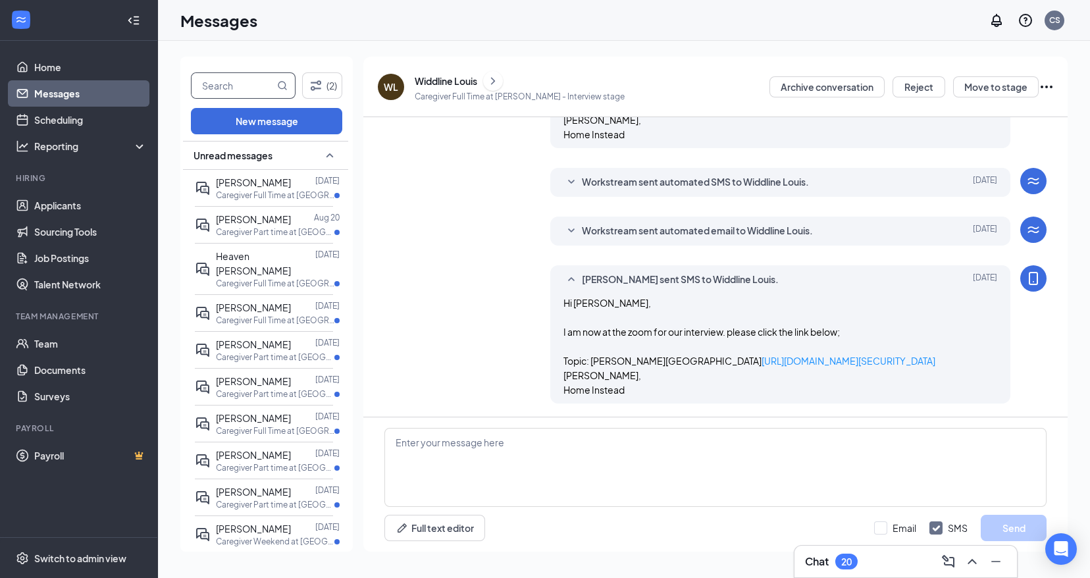
click at [246, 91] on input "text" at bounding box center [233, 85] width 83 height 25
type input "kyma"
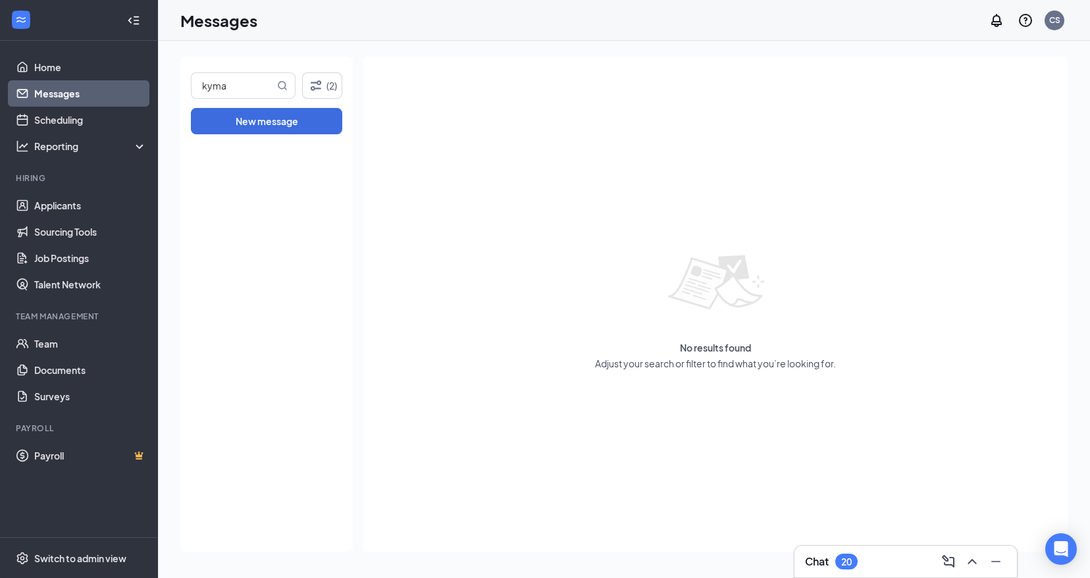
click at [416, 10] on div "Messages CS" at bounding box center [624, 20] width 932 height 41
click at [256, 130] on button "New message" at bounding box center [266, 121] width 151 height 26
click at [258, 155] on span "New message" at bounding box center [244, 158] width 62 height 12
drag, startPoint x: 207, startPoint y: 152, endPoint x: 267, endPoint y: 163, distance: 61.6
click at [207, 154] on icon "ActiveChat" at bounding box center [200, 159] width 16 height 16
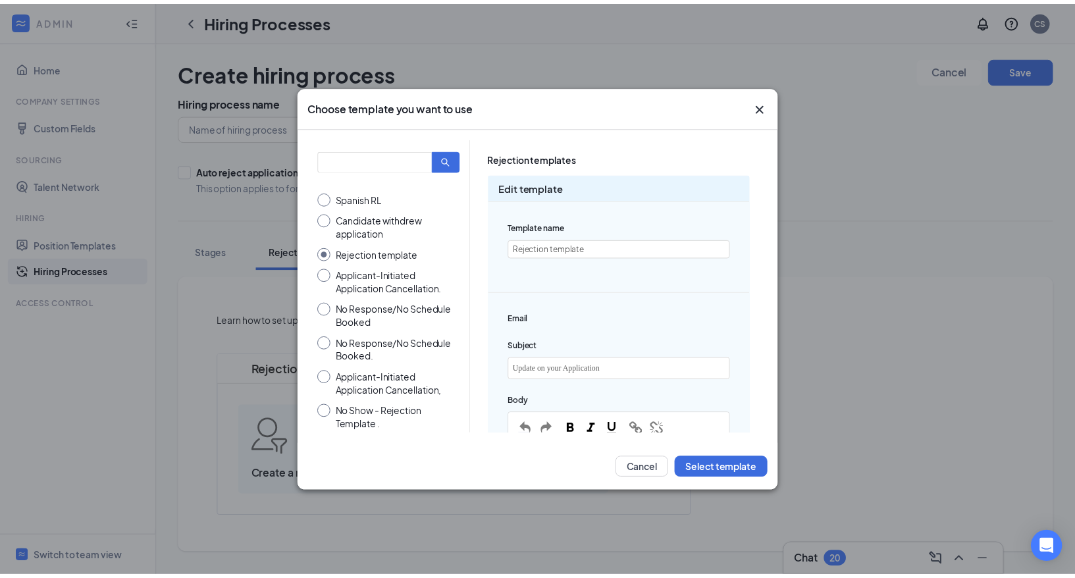
scroll to position [635, 0]
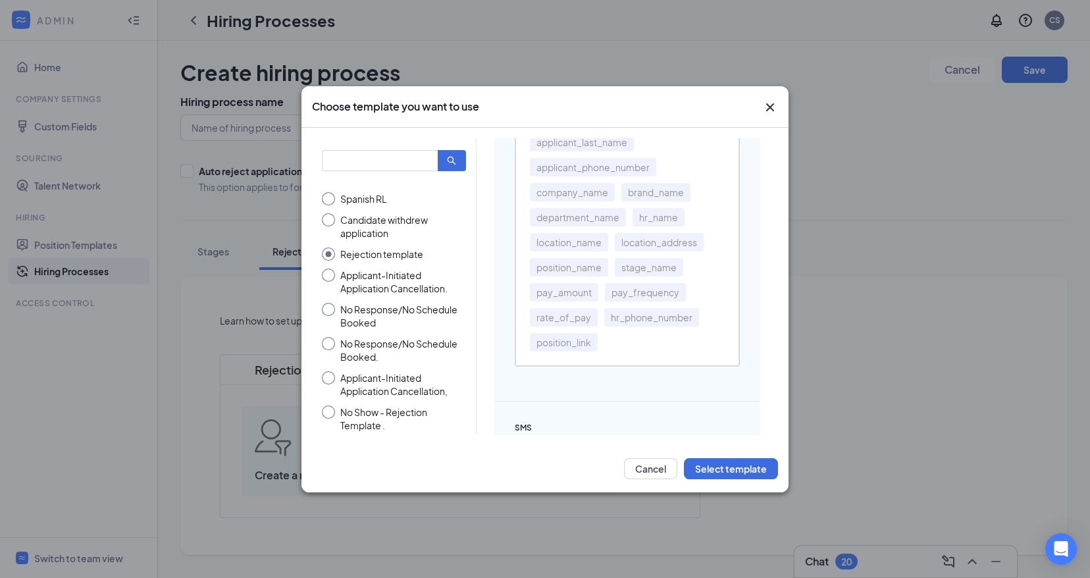
click at [771, 108] on icon "Cross" at bounding box center [770, 107] width 8 height 8
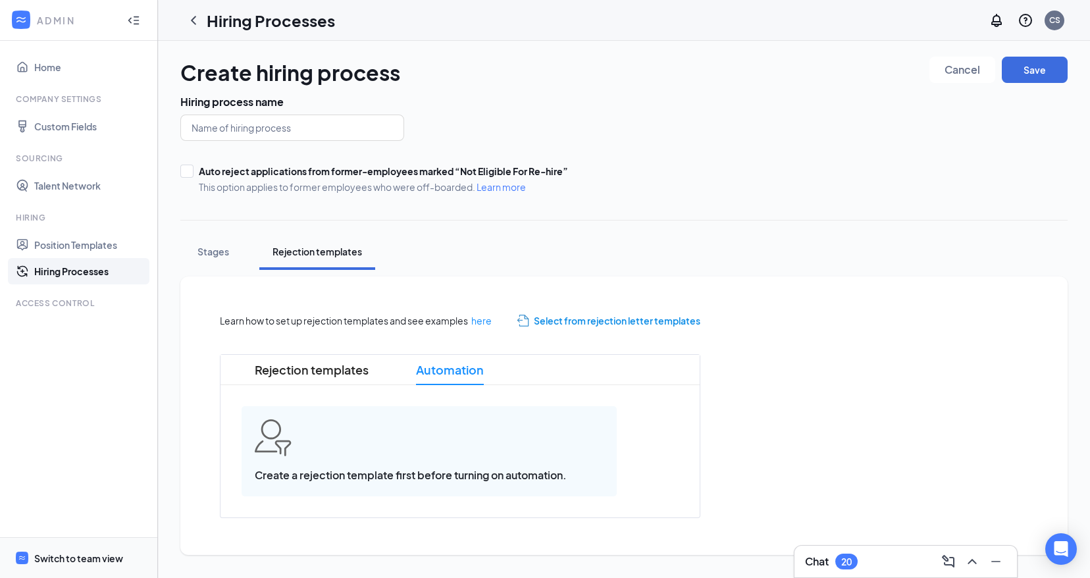
click at [93, 555] on div "Switch to team view" at bounding box center [78, 558] width 89 height 13
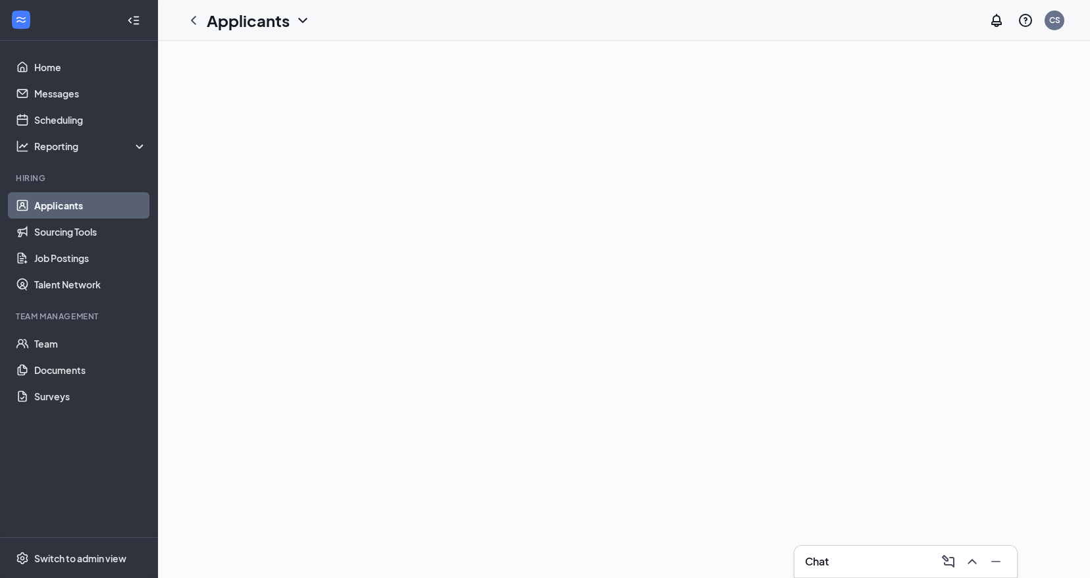
click at [440, 18] on div "Applicants CS" at bounding box center [624, 20] width 932 height 41
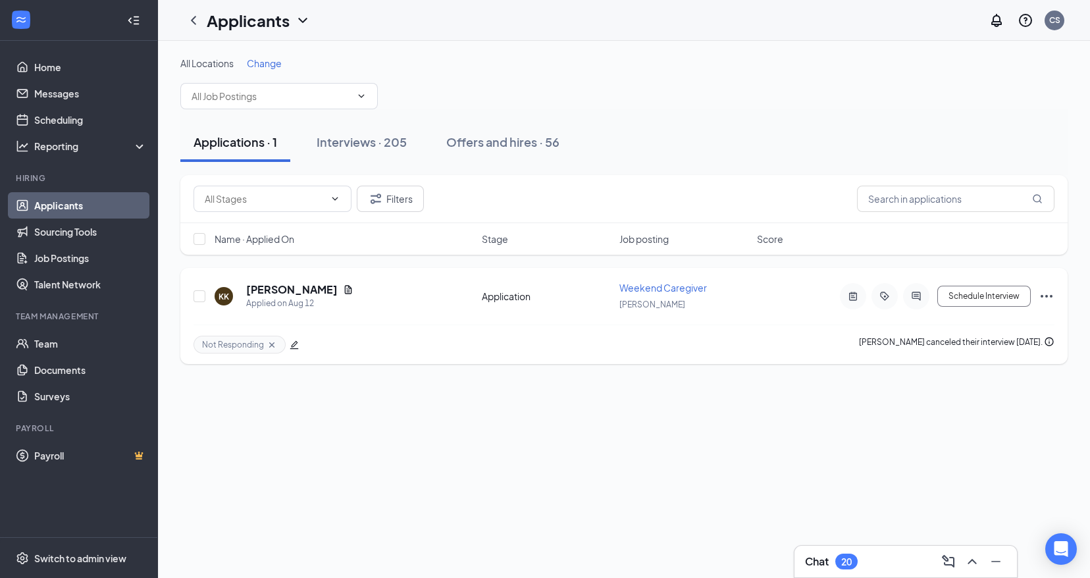
click at [276, 281] on div "KK [PERSON_NAME] Applied on [DATE] Application Weekend Caregiver [PERSON_NAME] …" at bounding box center [624, 302] width 861 height 43
click at [302, 288] on h5 "[PERSON_NAME]" at bounding box center [292, 289] width 92 height 14
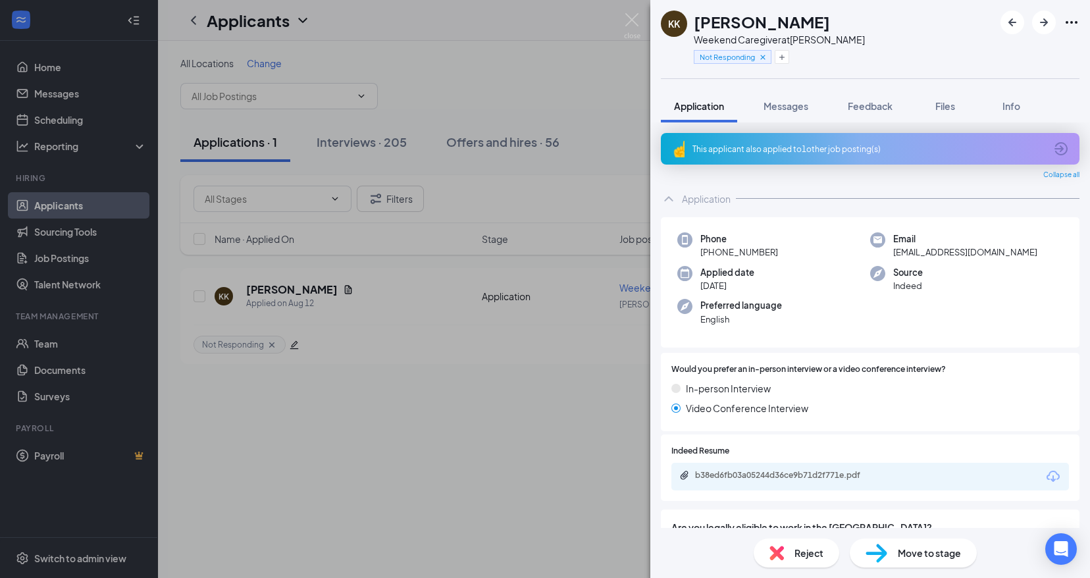
click at [464, 394] on div "KK [PERSON_NAME] Weekend Caregiver at [PERSON_NAME] Not Responding Application …" at bounding box center [545, 289] width 1090 height 578
